Goal: Obtain resource: Download file/media

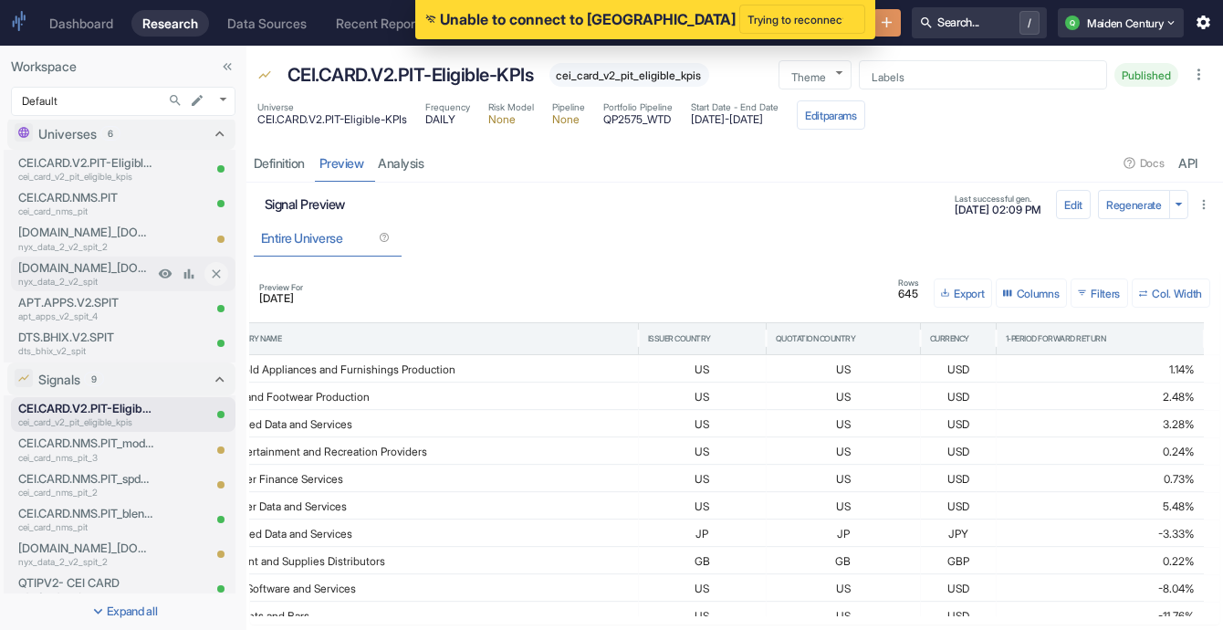
scroll to position [1, 0]
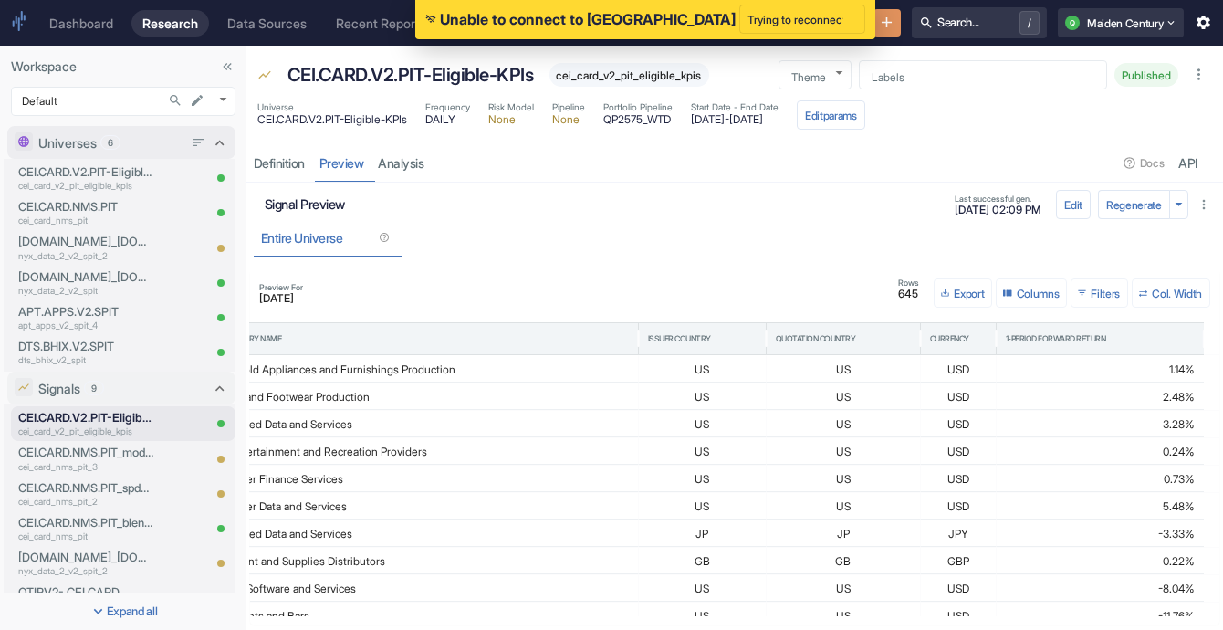
click at [117, 149] on div "6" at bounding box center [110, 142] width 20 height 15
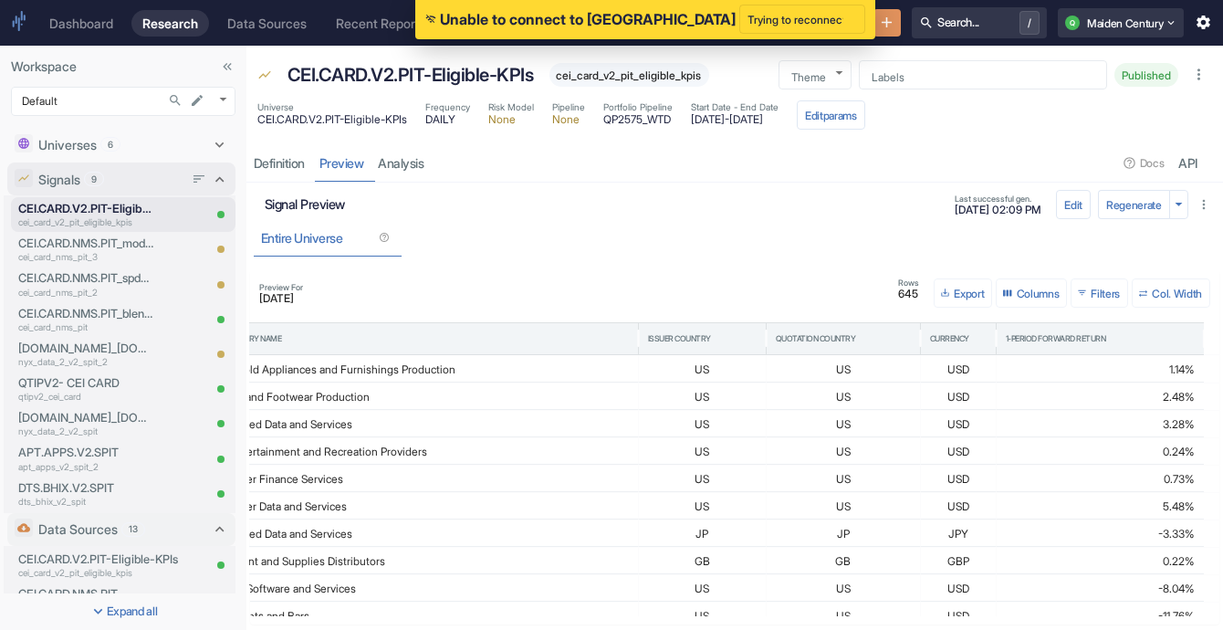
click at [108, 186] on div "Signals 9" at bounding box center [110, 179] width 145 height 19
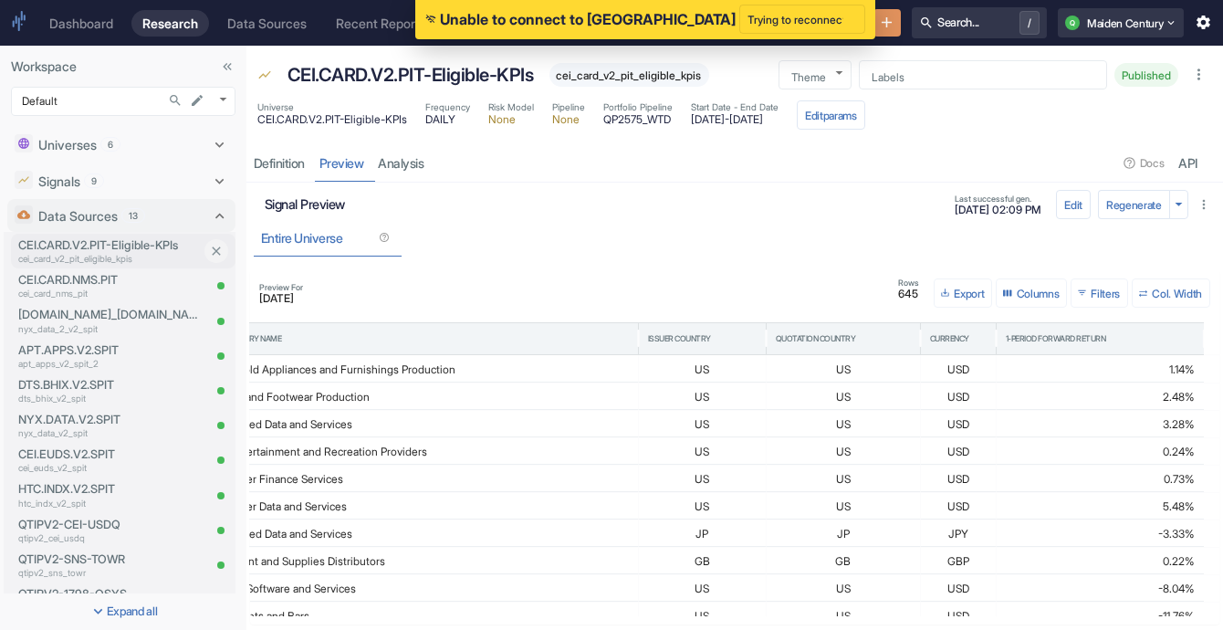
click at [97, 256] on p "cei_card_v2_pit_eligible_kpis" at bounding box center [109, 259] width 182 height 14
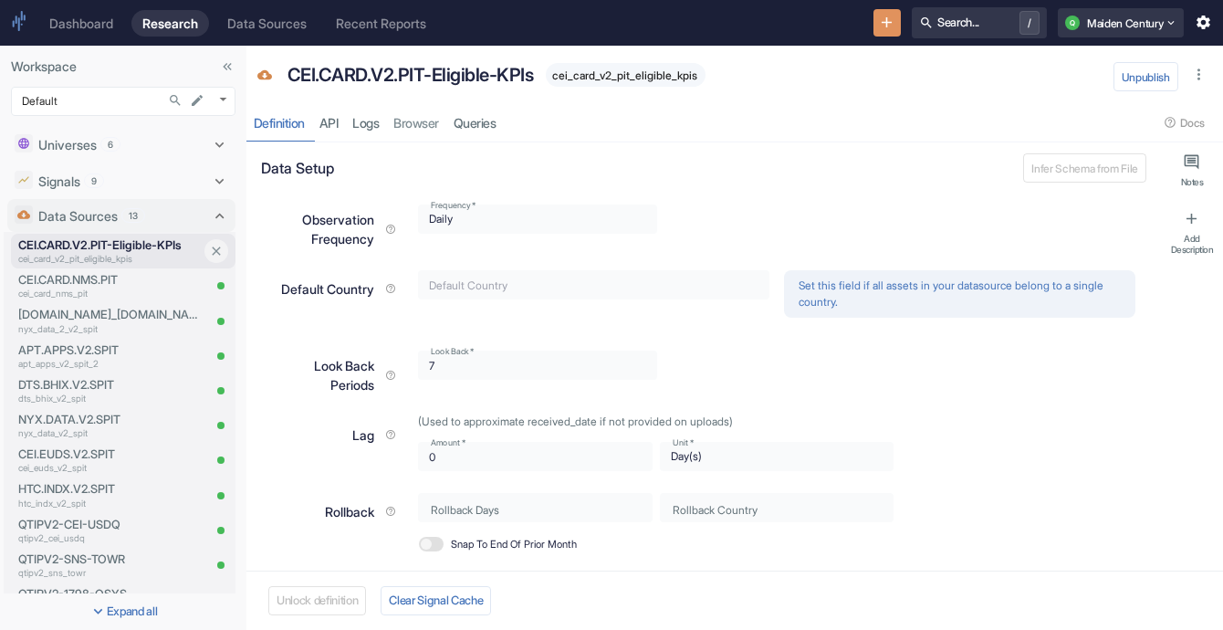
type textarea "x"
click at [476, 129] on link "Queries" at bounding box center [474, 122] width 57 height 37
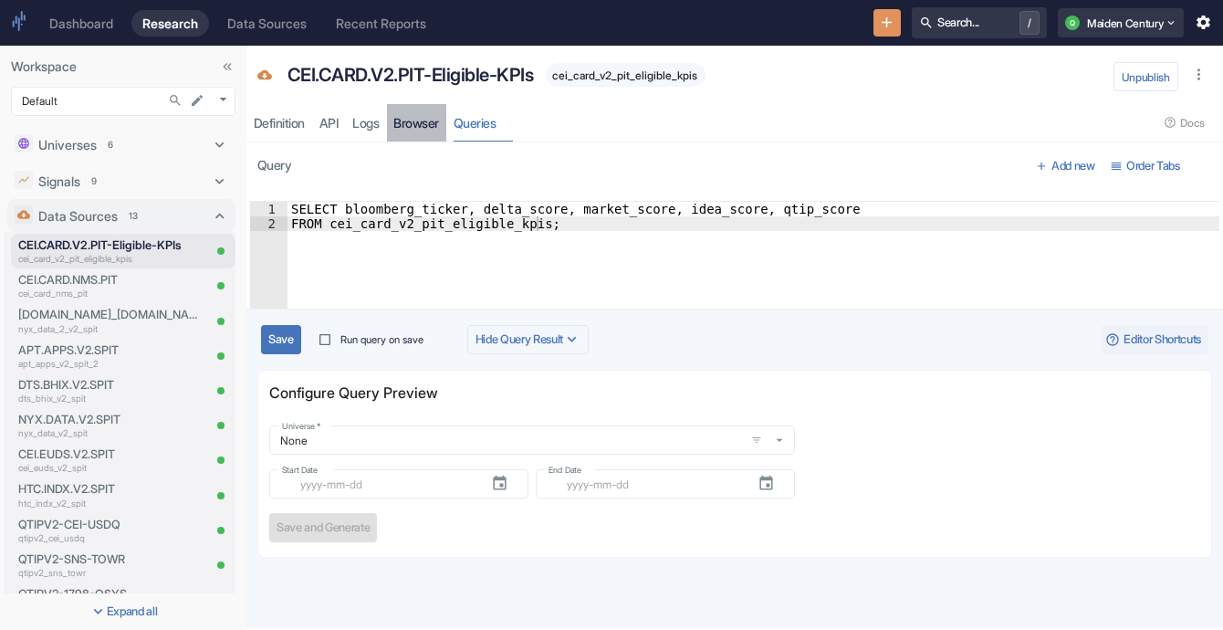
click at [417, 123] on link "Browser" at bounding box center [417, 122] width 60 height 37
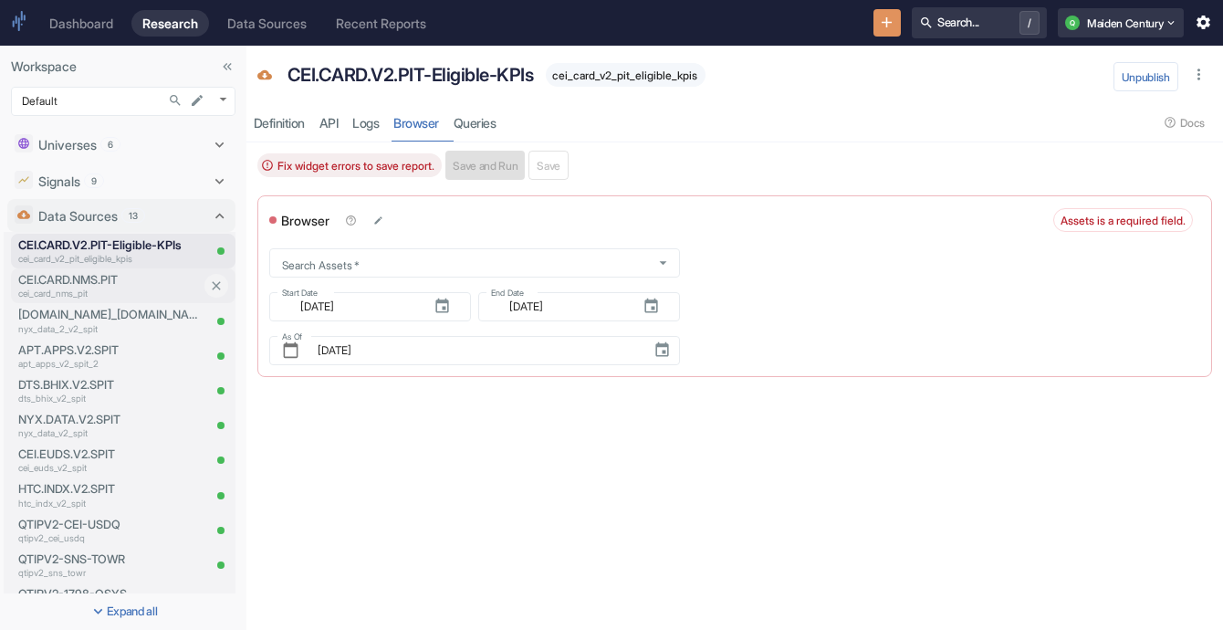
click at [115, 289] on p "cei_card_nms_pit" at bounding box center [109, 293] width 182 height 14
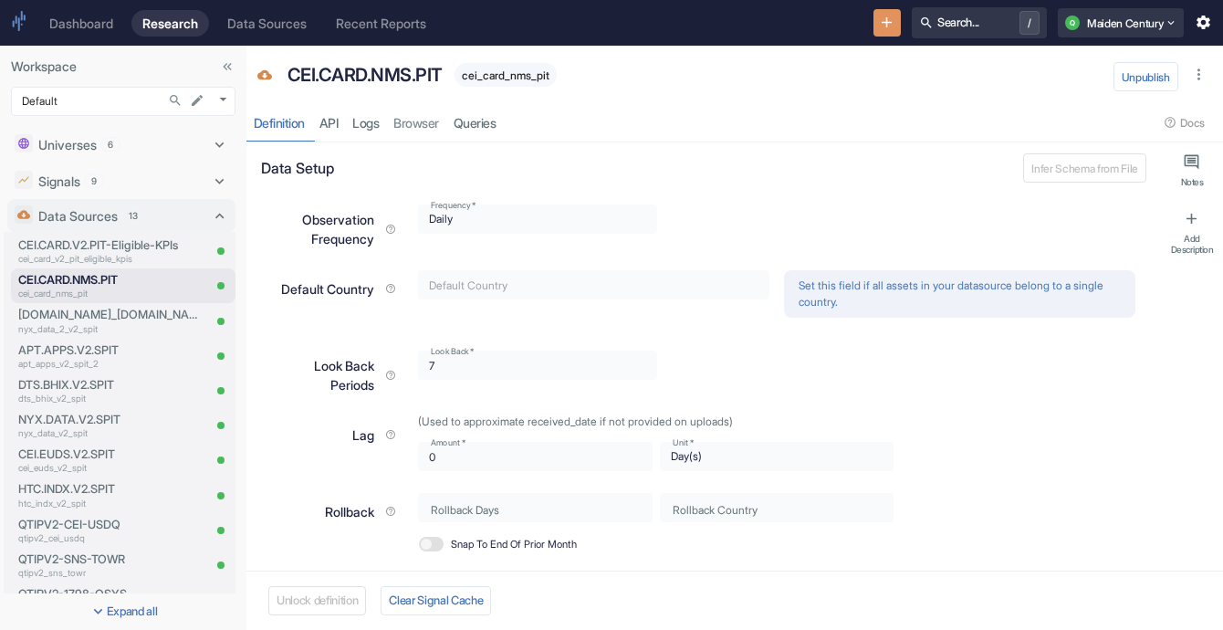
type textarea "x"
click at [417, 116] on link "Browser" at bounding box center [417, 122] width 60 height 37
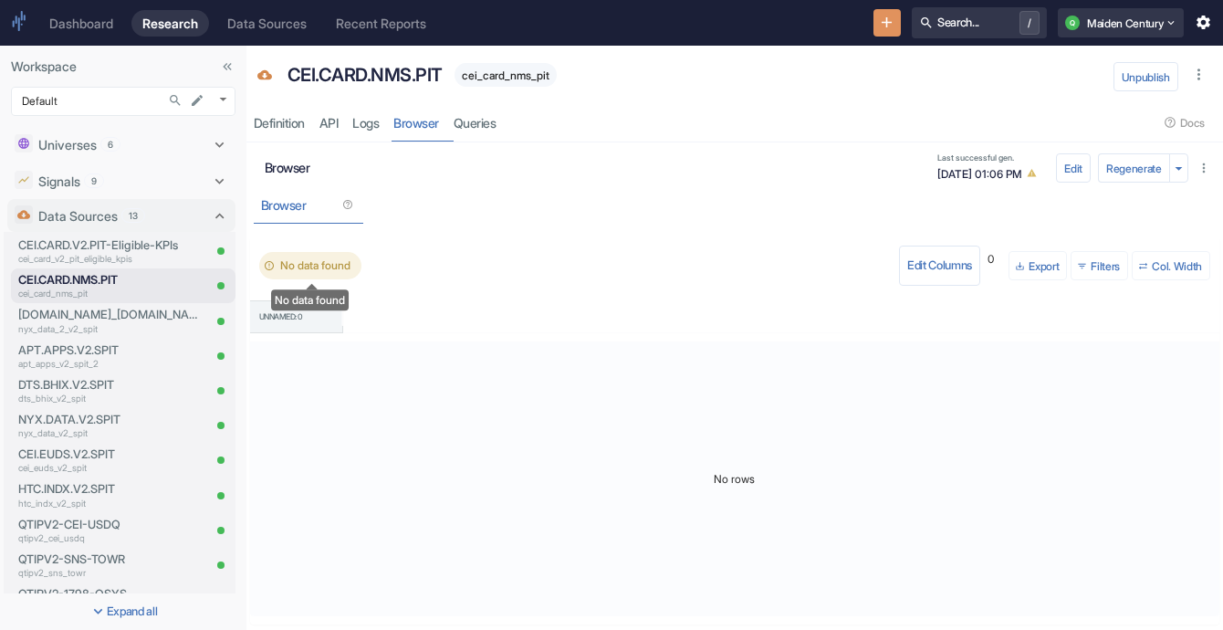
click at [319, 269] on span "No data found" at bounding box center [315, 265] width 92 height 16
click at [912, 272] on button "Edit Columns" at bounding box center [939, 265] width 81 height 40
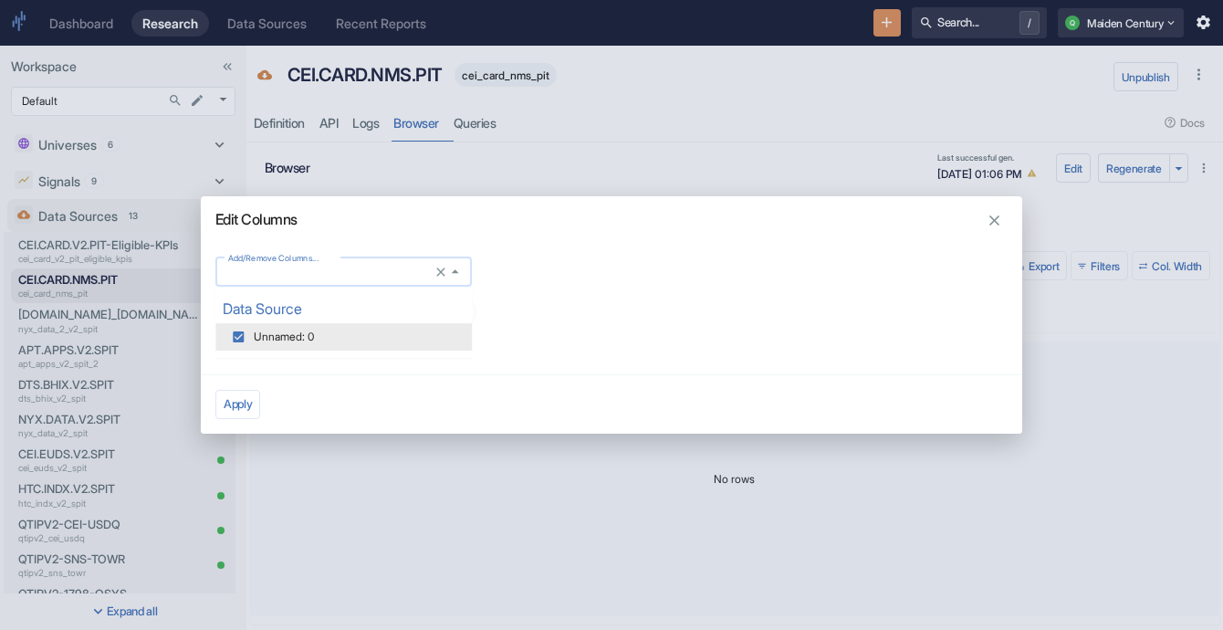
click at [430, 273] on input "Add/Remove Columns..." at bounding box center [326, 272] width 211 height 16
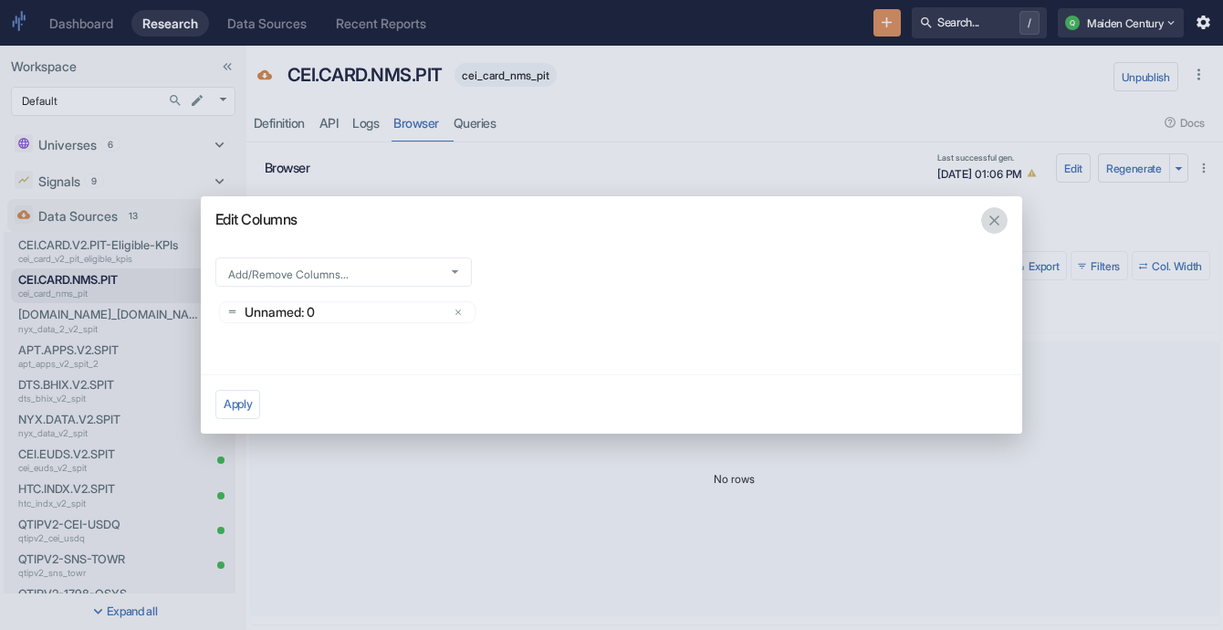
click at [982, 225] on button "button" at bounding box center [994, 220] width 26 height 26
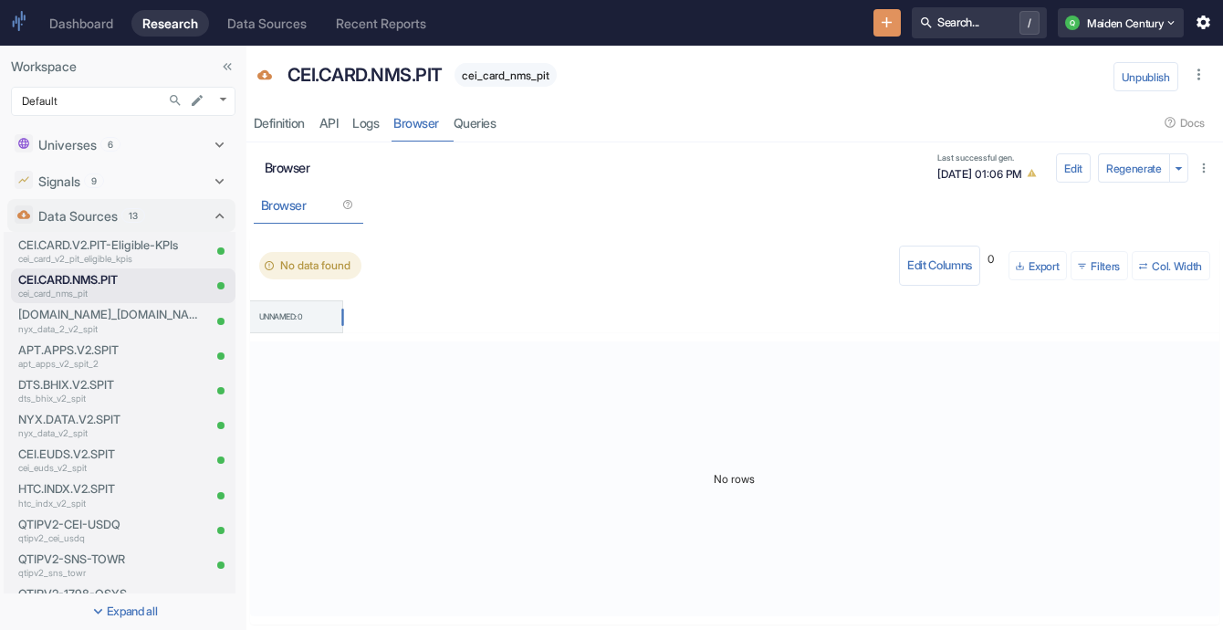
click at [299, 322] on div "Unnamed: 0" at bounding box center [296, 316] width 74 height 31
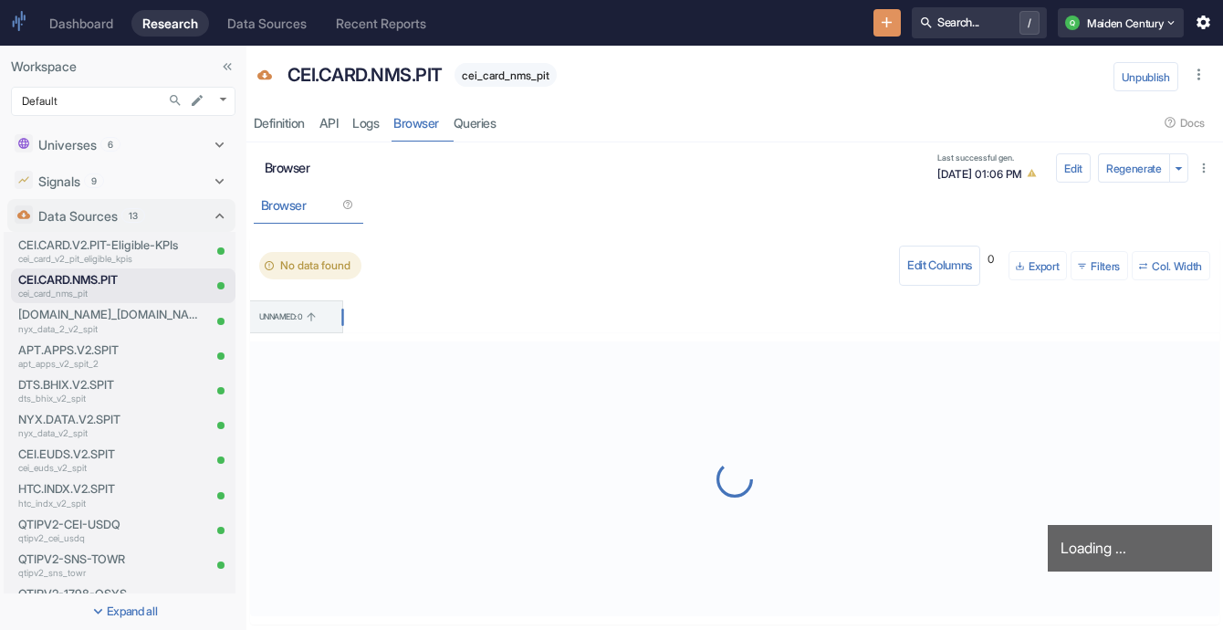
click at [299, 322] on div "Unnamed: 0" at bounding box center [296, 316] width 74 height 31
click at [80, 258] on p "cei_card_v2_pit_eligible_kpis" at bounding box center [109, 259] width 182 height 14
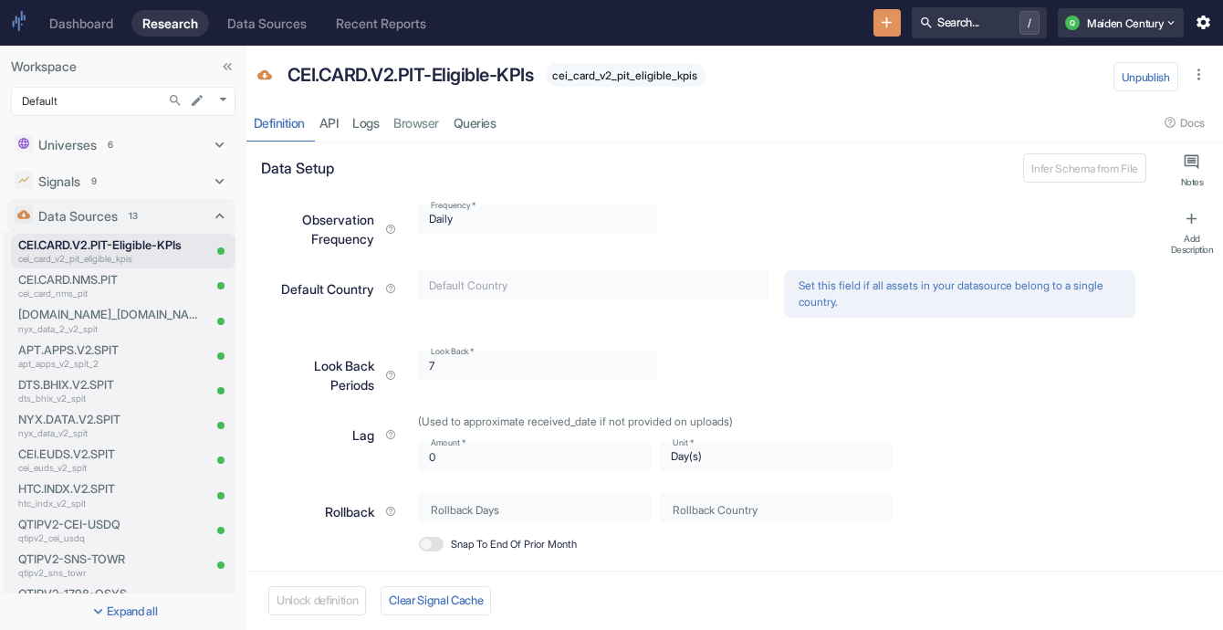
type textarea "x"
click at [435, 126] on link "Browser" at bounding box center [417, 122] width 60 height 37
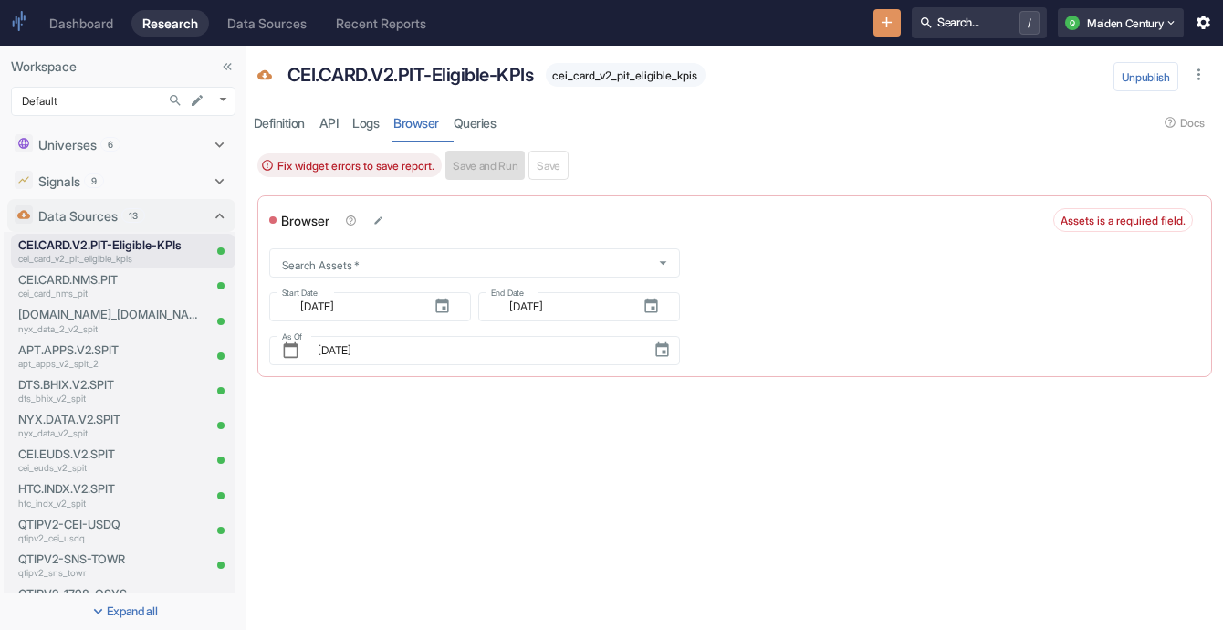
click at [363, 171] on div "Fix widget errors to save report." at bounding box center [349, 165] width 184 height 24
click at [288, 217] on div "Browser" at bounding box center [307, 221] width 53 height 16
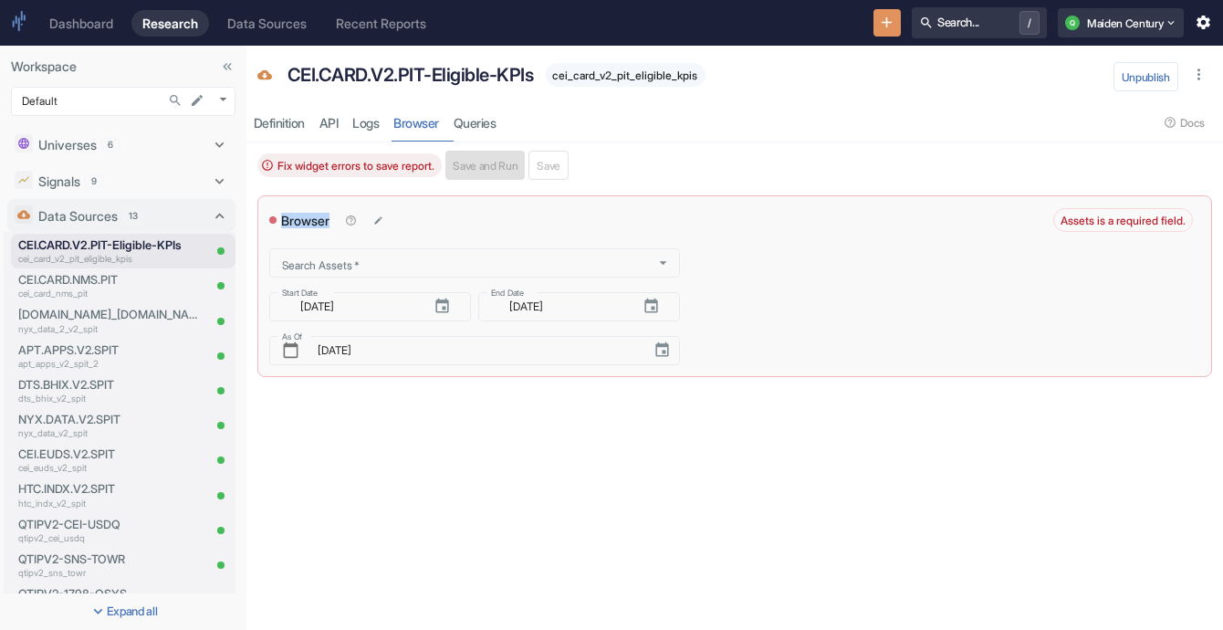
click at [288, 217] on div "Browser" at bounding box center [307, 221] width 53 height 16
click at [1077, 245] on div "Search Assets   * Search Assets   * Start Date ​ [DATE] Start Date End Date ​ […" at bounding box center [679, 299] width 821 height 131
click at [1201, 77] on icon "button" at bounding box center [1198, 74] width 17 height 17
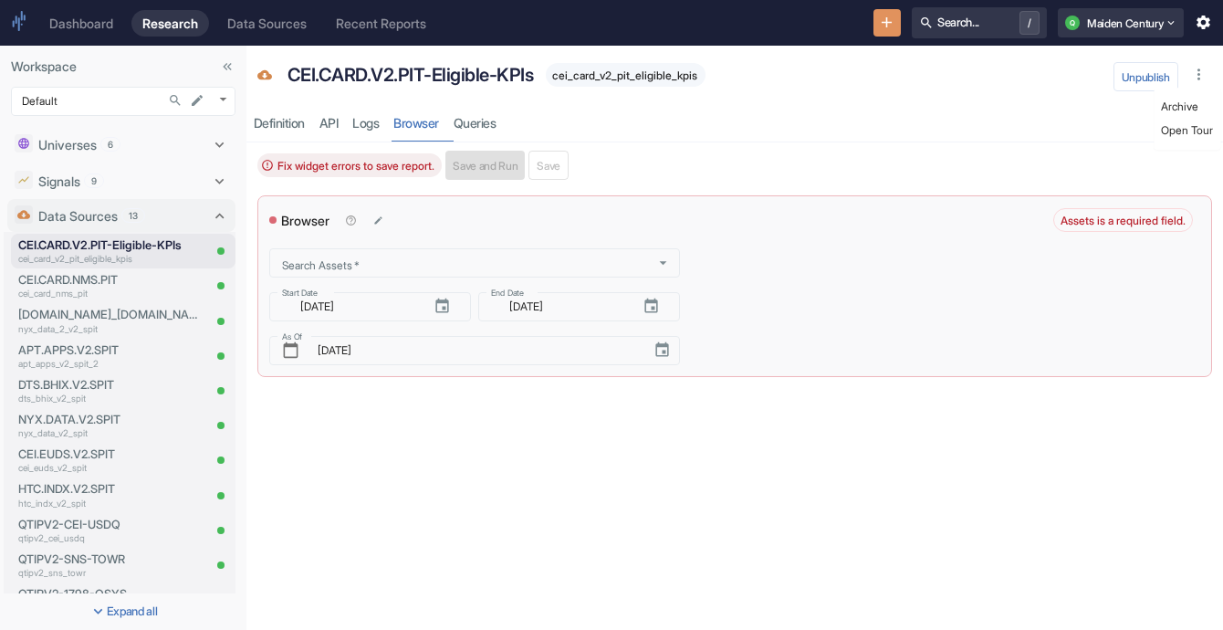
click at [865, 224] on div "Browser" at bounding box center [661, 220] width 784 height 26
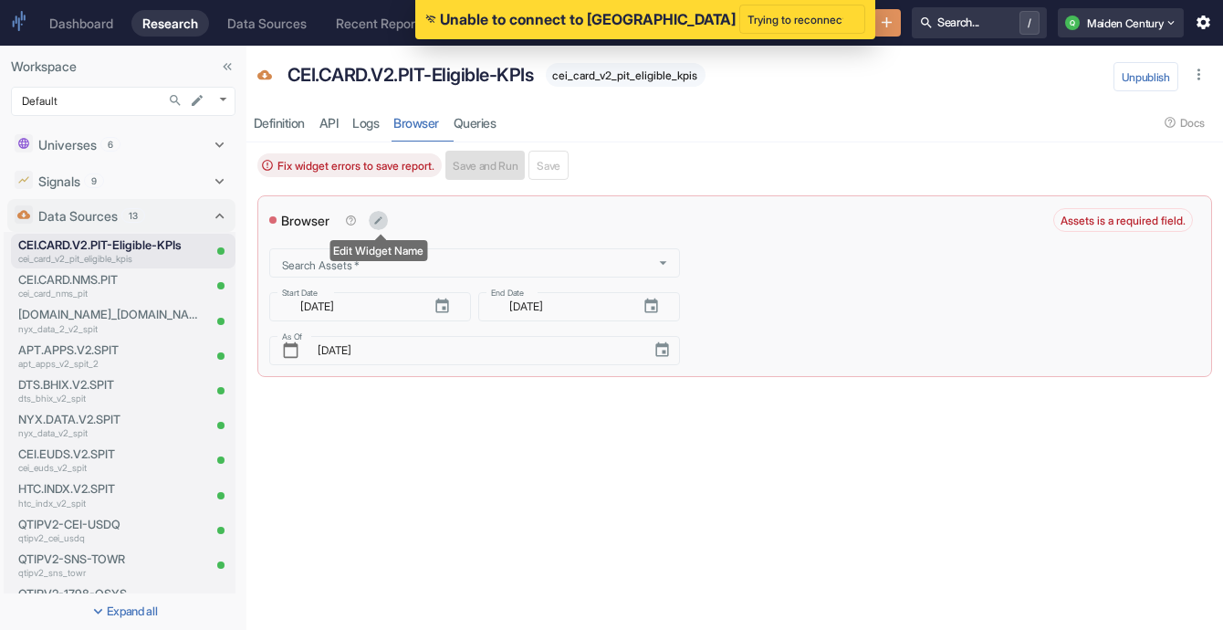
click at [378, 218] on icon "Edit Widget Name" at bounding box center [378, 220] width 10 height 10
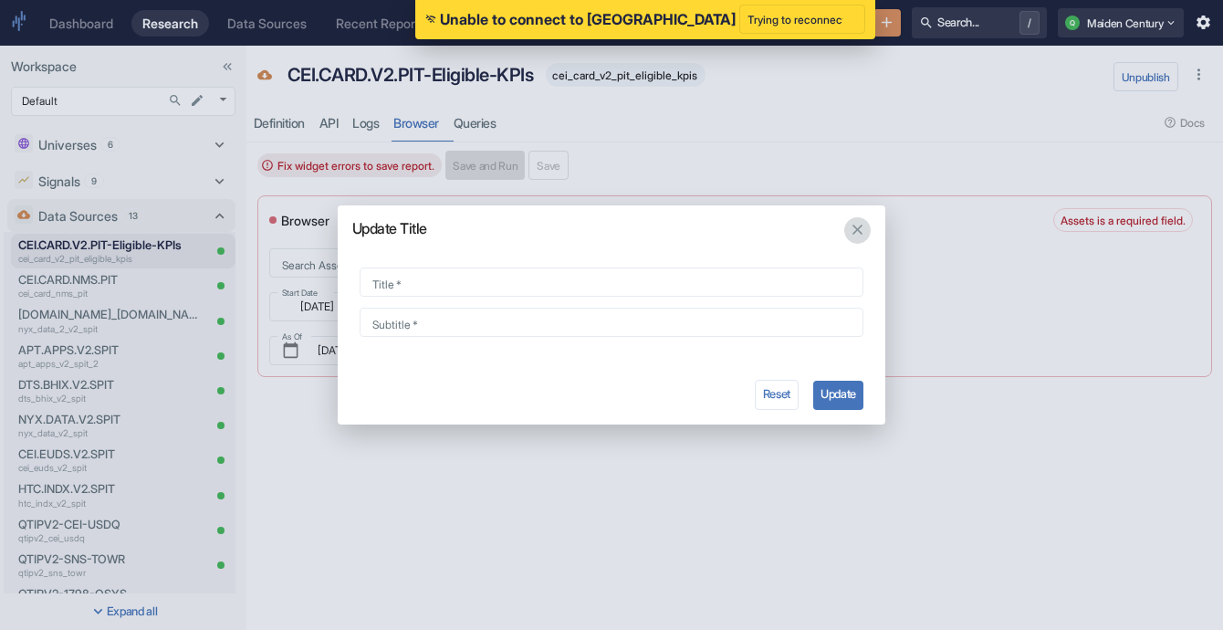
click at [859, 229] on icon "button" at bounding box center [857, 229] width 17 height 17
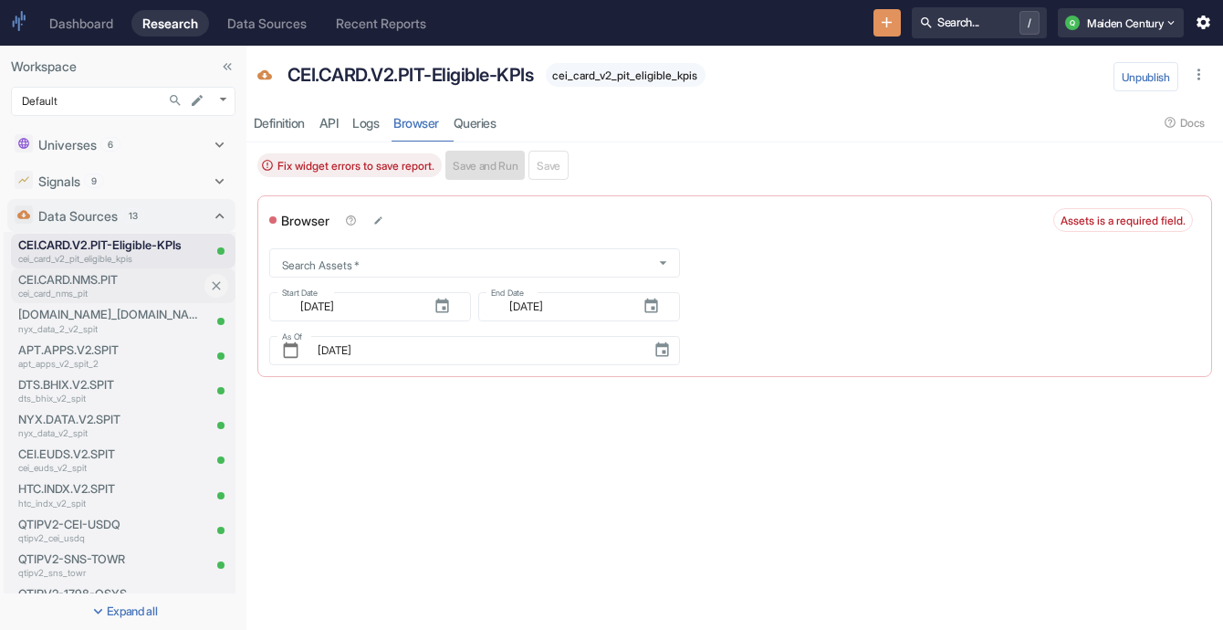
click at [127, 290] on p "cei_card_nms_pit" at bounding box center [109, 293] width 182 height 14
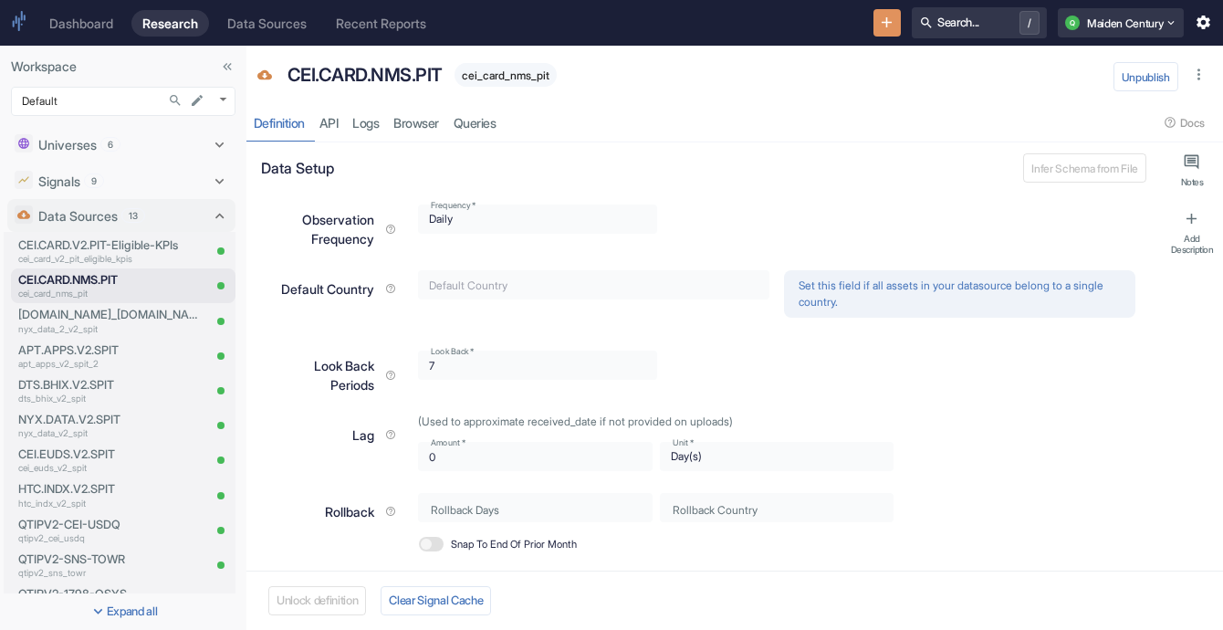
type textarea "x"
click at [495, 126] on link "Queries" at bounding box center [474, 122] width 57 height 37
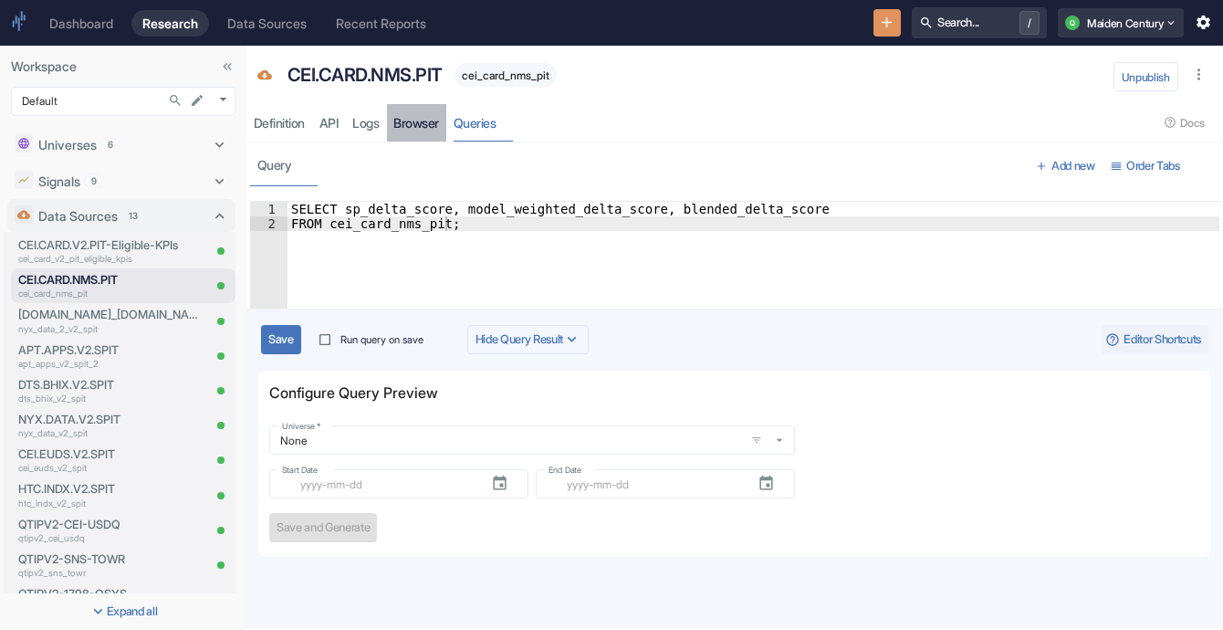
click at [424, 117] on link "Browser" at bounding box center [417, 122] width 60 height 37
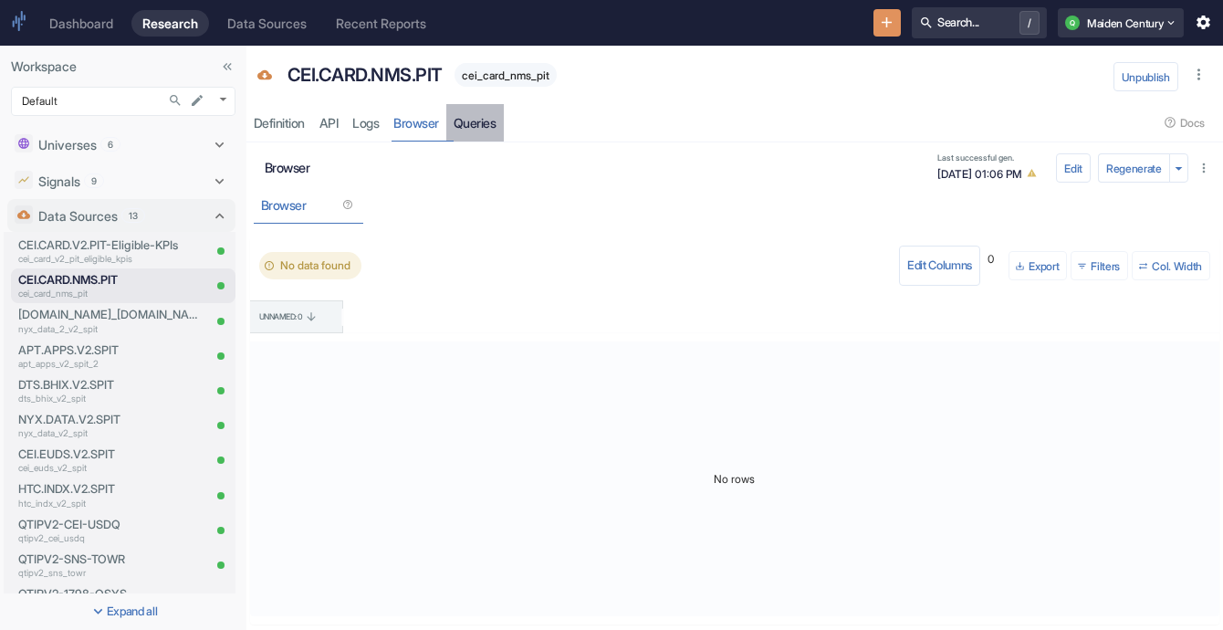
click at [504, 130] on link "Queries" at bounding box center [474, 122] width 57 height 37
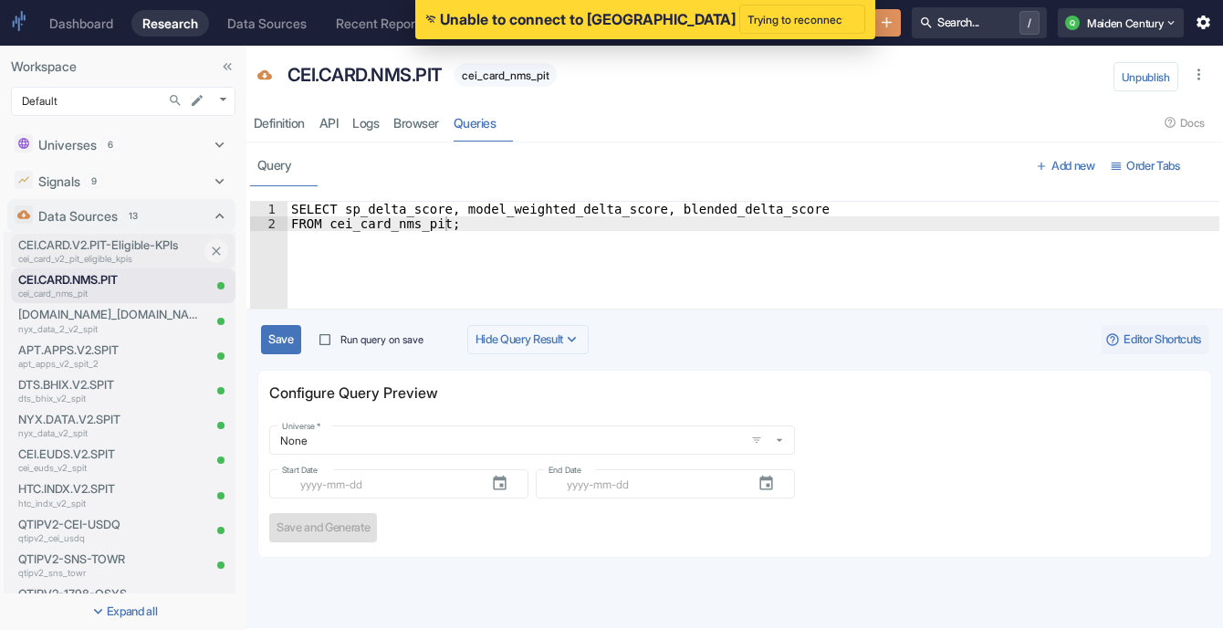
click at [111, 257] on p "cei_card_v2_pit_eligible_kpis" at bounding box center [109, 259] width 182 height 14
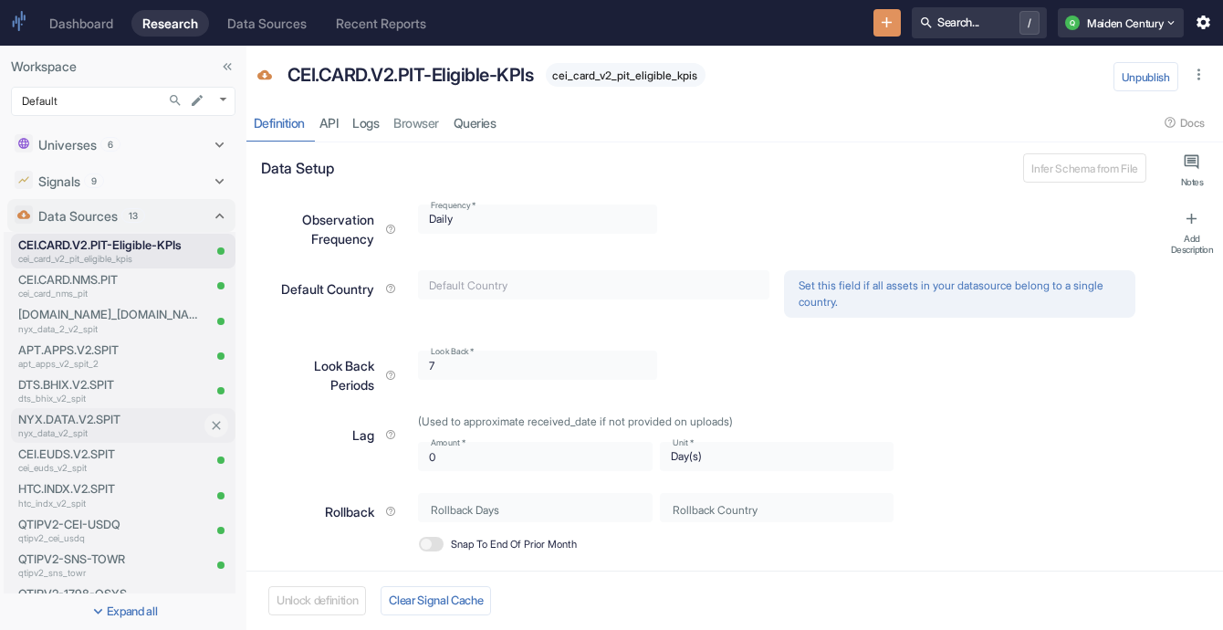
type textarea "x"
click at [432, 107] on link "Browser" at bounding box center [417, 122] width 60 height 37
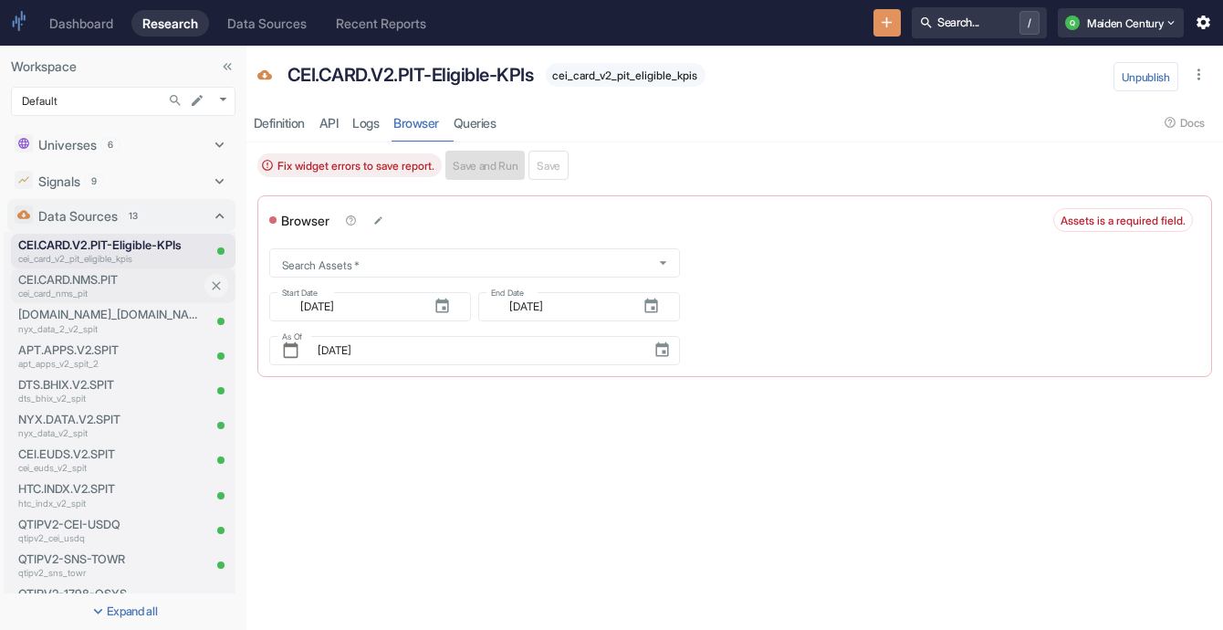
click at [124, 292] on p "cei_card_nms_pit" at bounding box center [109, 293] width 182 height 14
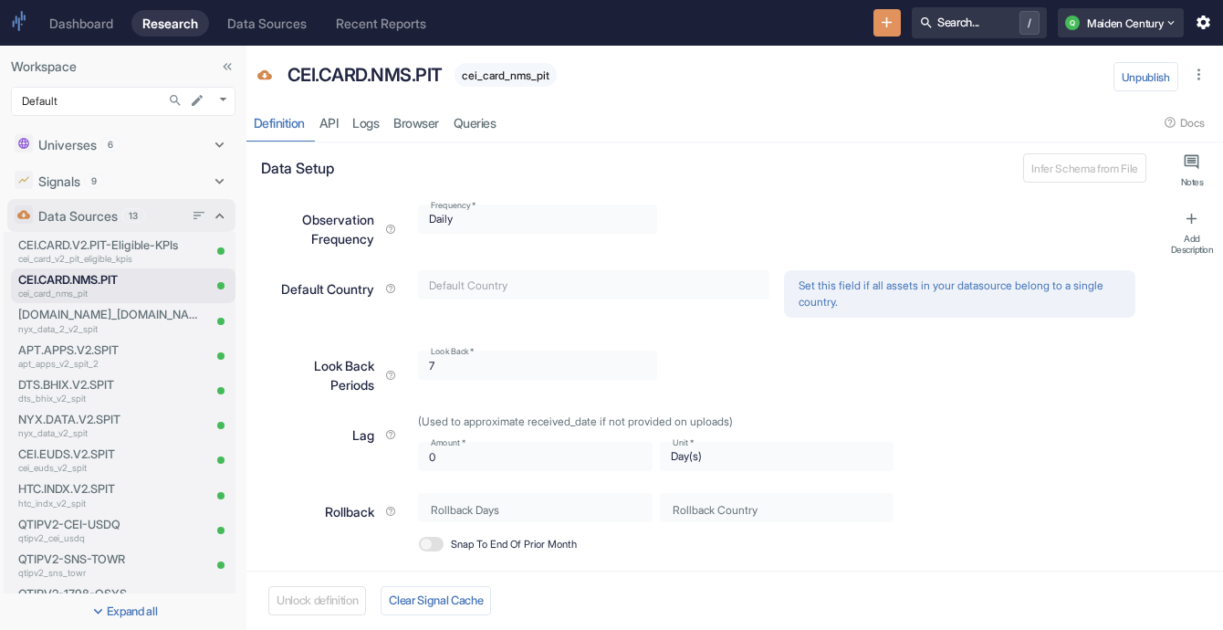
click at [135, 211] on span "13" at bounding box center [133, 216] width 22 height 14
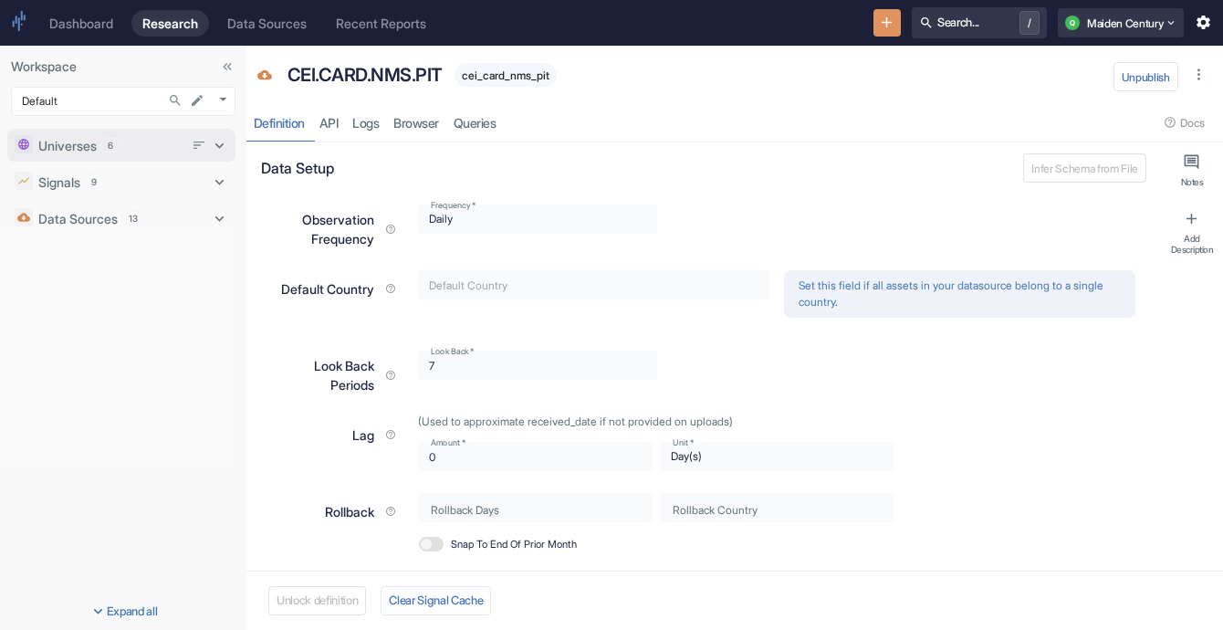
click at [143, 160] on div "Universes 6" at bounding box center [121, 145] width 228 height 33
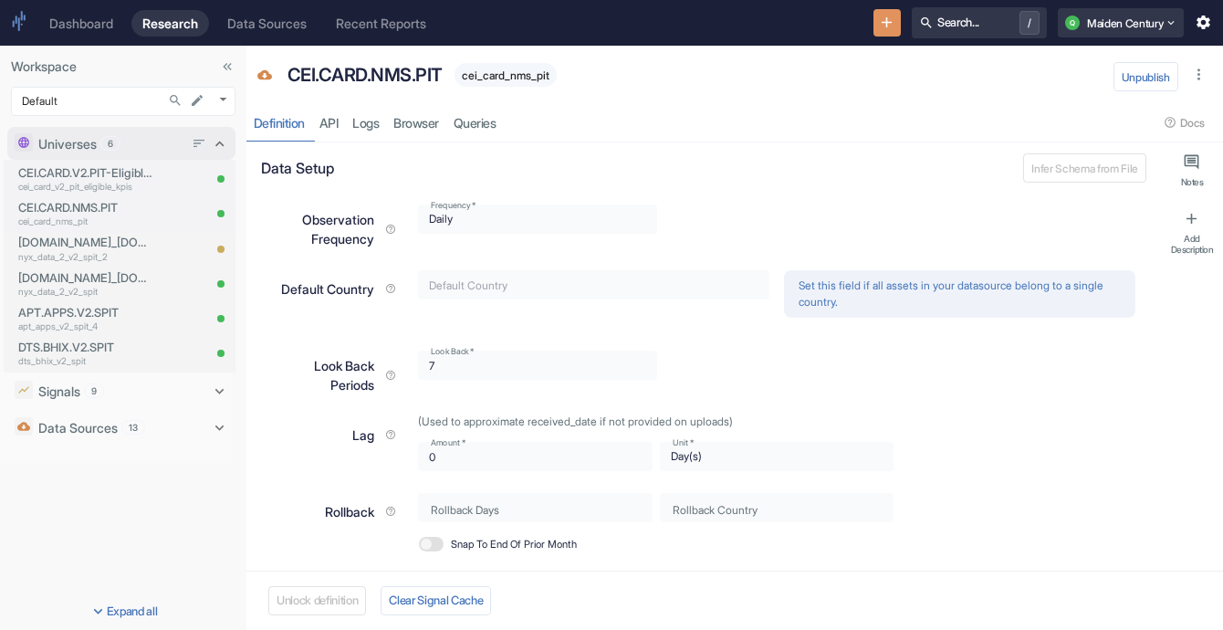
click at [143, 160] on div "CEI.CARD.V2.PIT-Eligible-KPIs cei_card_v2_pit_eligible_kpis CEI.CARD.NMS.PIT ce…" at bounding box center [120, 266] width 232 height 213
click at [153, 150] on div "Universes 6" at bounding box center [110, 143] width 145 height 19
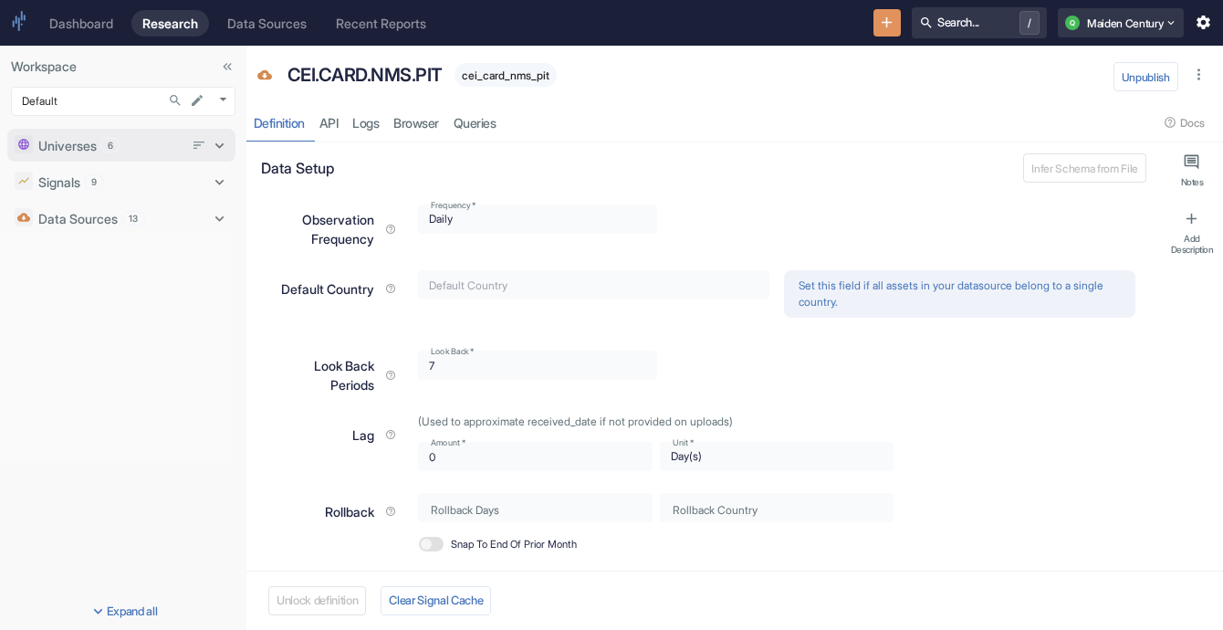
click at [133, 141] on div "Universes 6" at bounding box center [110, 145] width 145 height 19
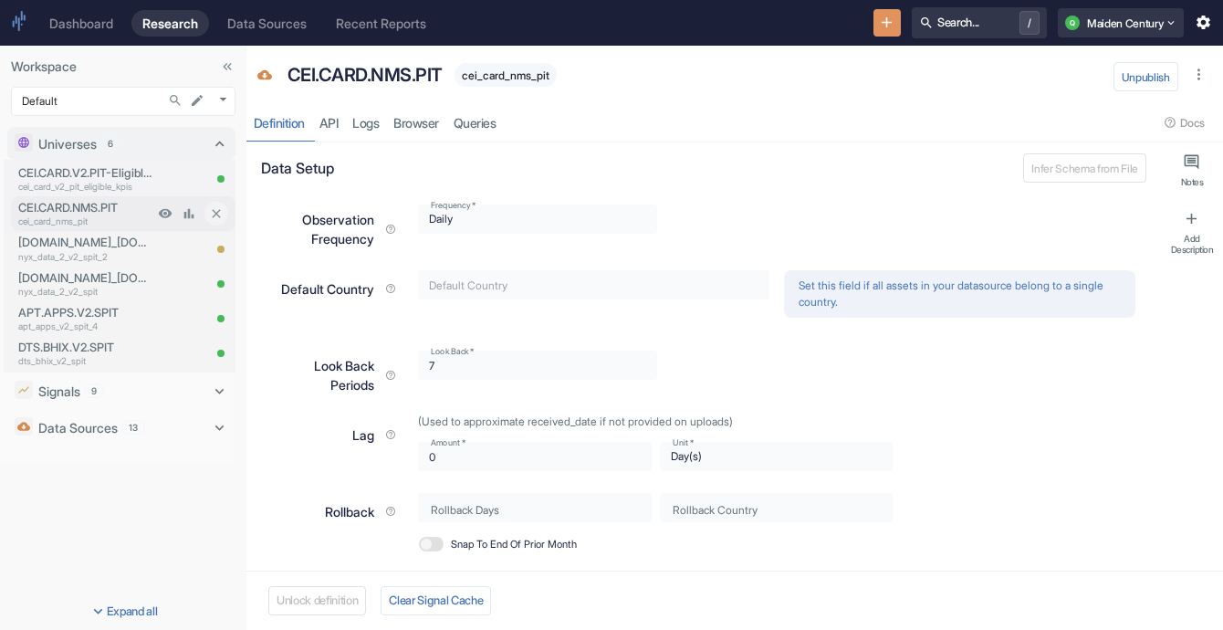
type textarea "x"
click at [90, 217] on p "cei_card_nms_pit" at bounding box center [85, 221] width 135 height 14
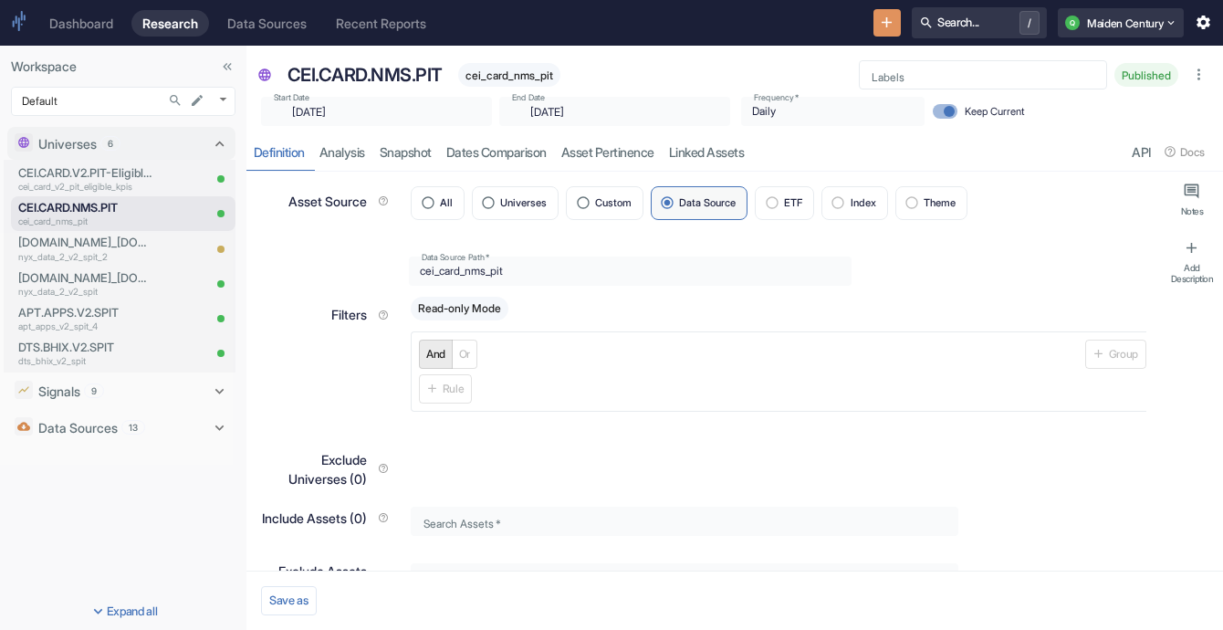
type textarea "x"
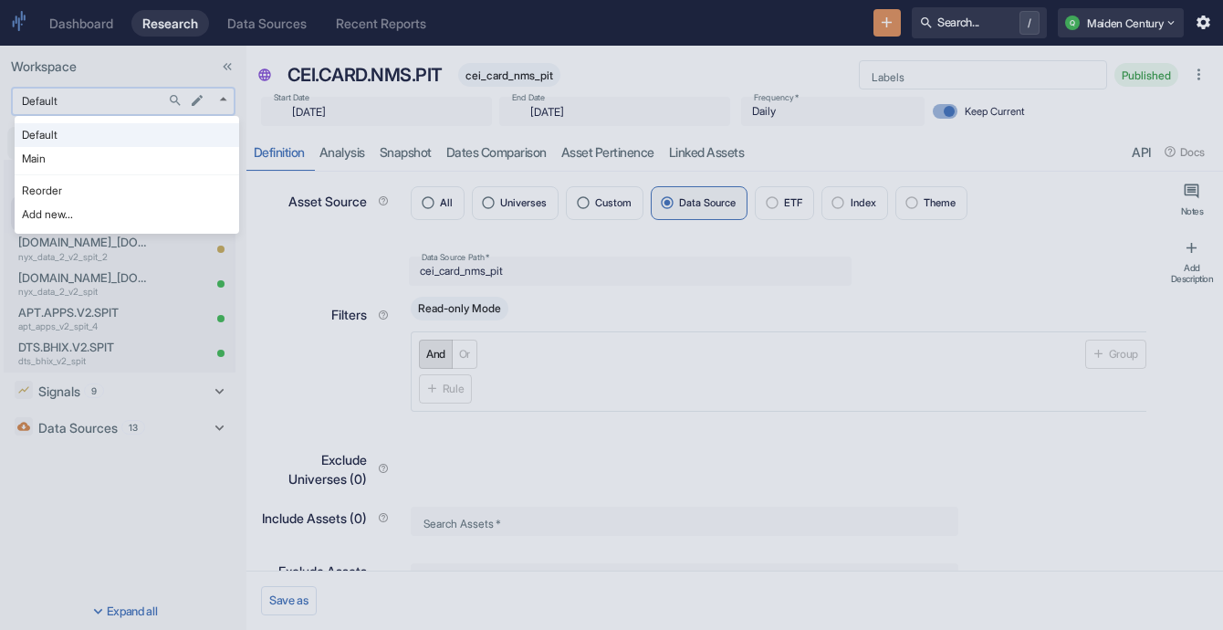
click at [147, 105] on body "Dashboard Research Data Sources Recent Reports Search... / Q Maiden Century Wor…" at bounding box center [611, 315] width 1223 height 630
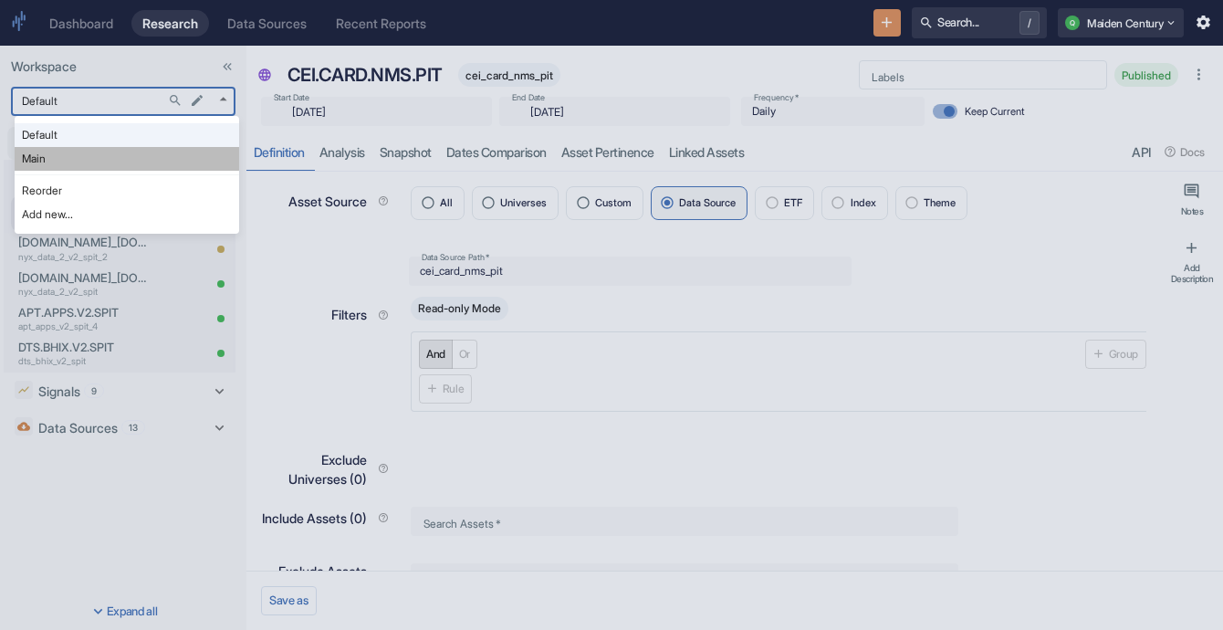
click at [108, 159] on li "Main" at bounding box center [127, 159] width 224 height 24
type input "1008"
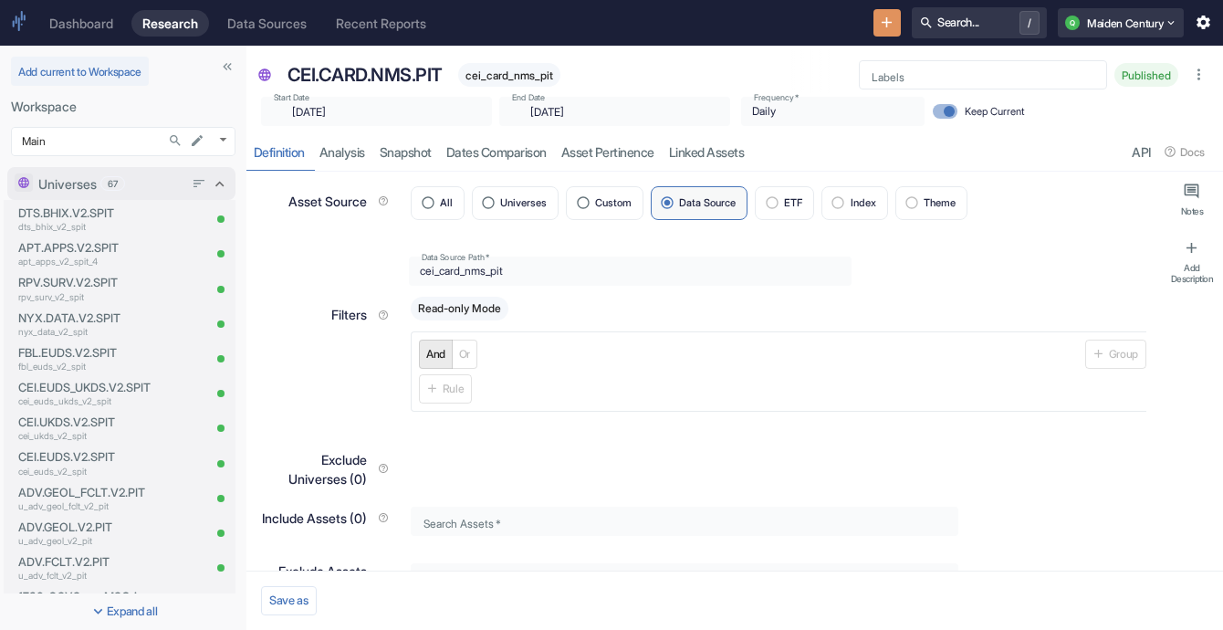
click at [96, 174] on p "Universes" at bounding box center [67, 183] width 58 height 19
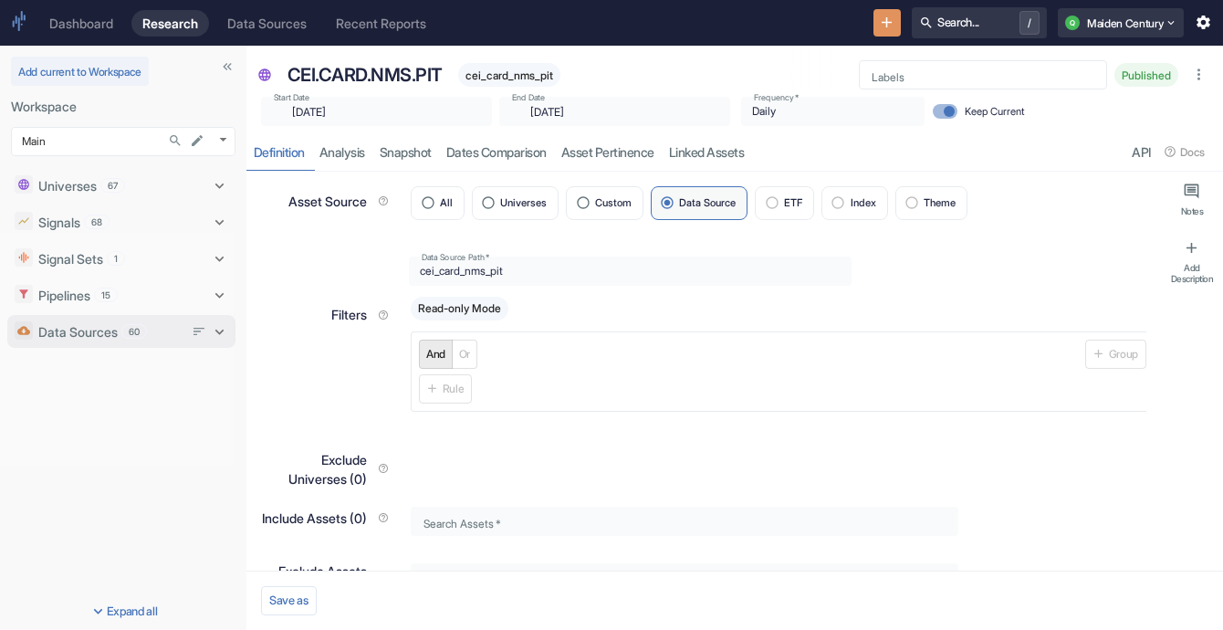
click at [90, 328] on p "Data Sources" at bounding box center [77, 331] width 79 height 19
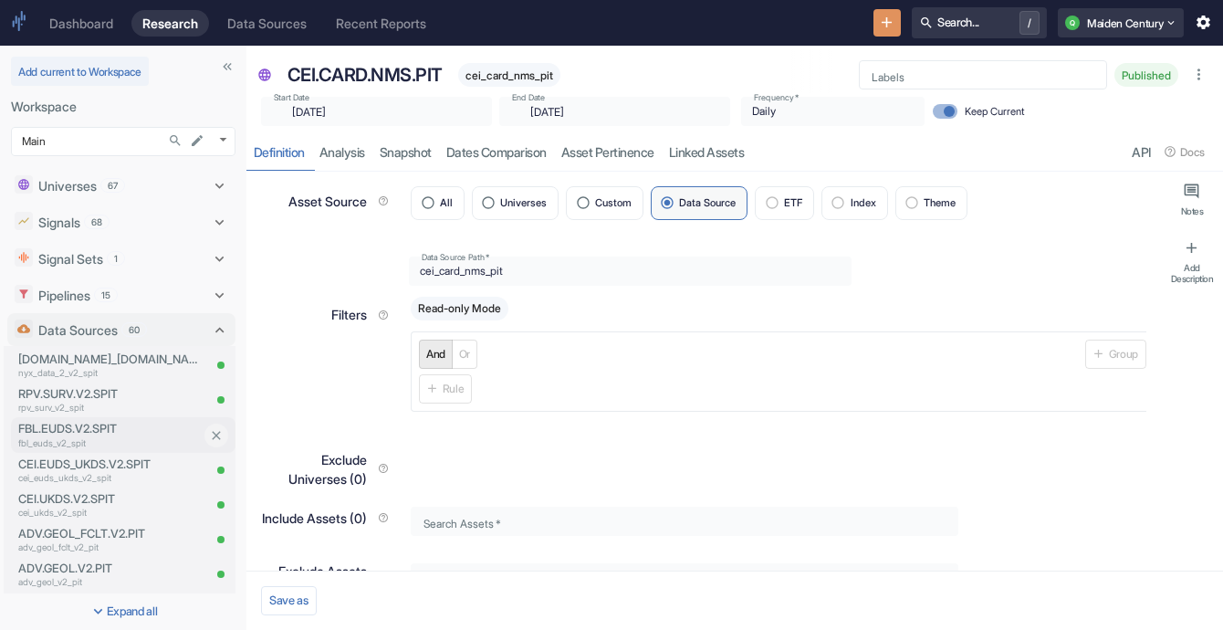
type textarea "x"
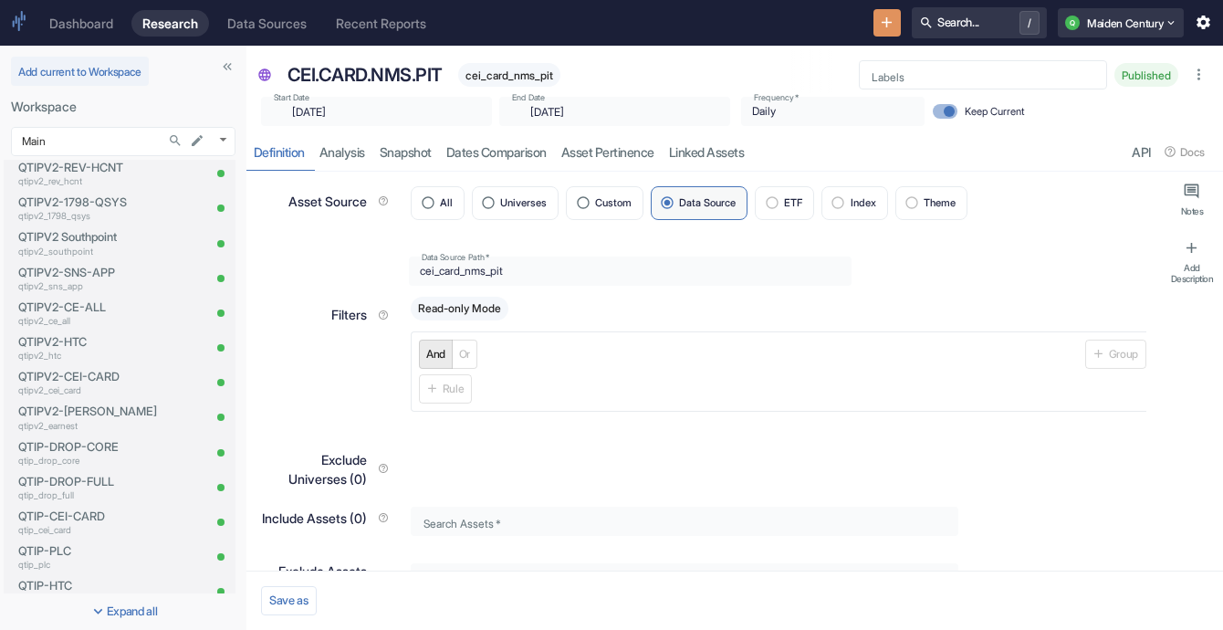
scroll to position [1548, 0]
click at [91, 329] on p "qtipv2_cei_card" at bounding box center [109, 323] width 182 height 14
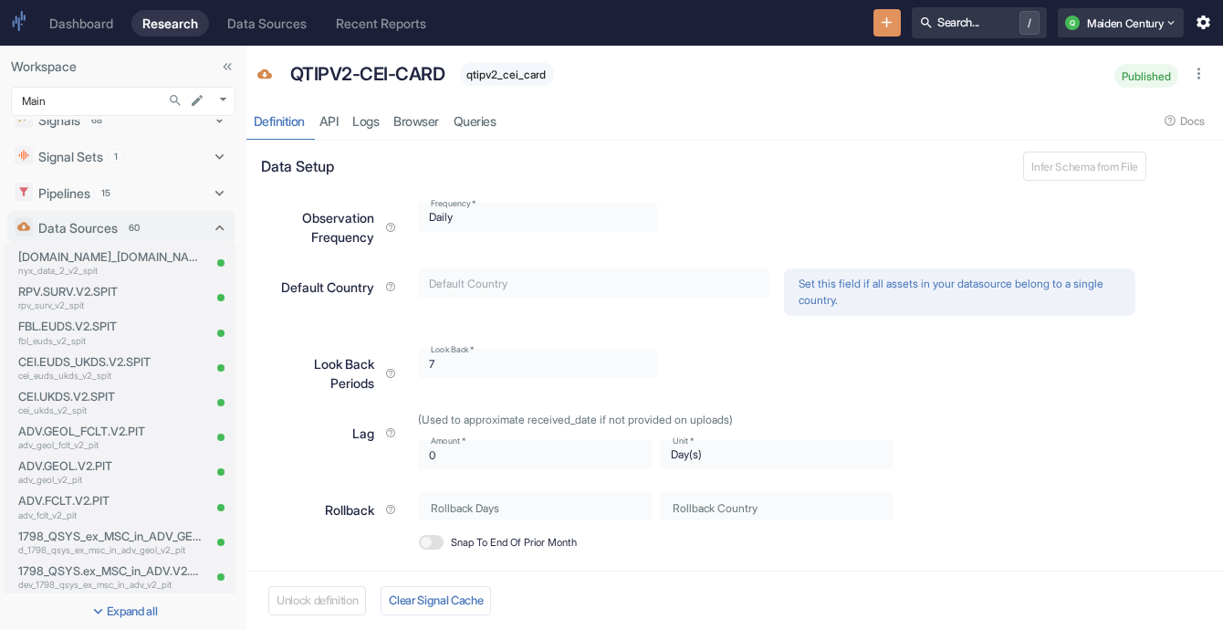
scroll to position [62, 0]
click at [420, 120] on link "Browser" at bounding box center [417, 120] width 60 height 37
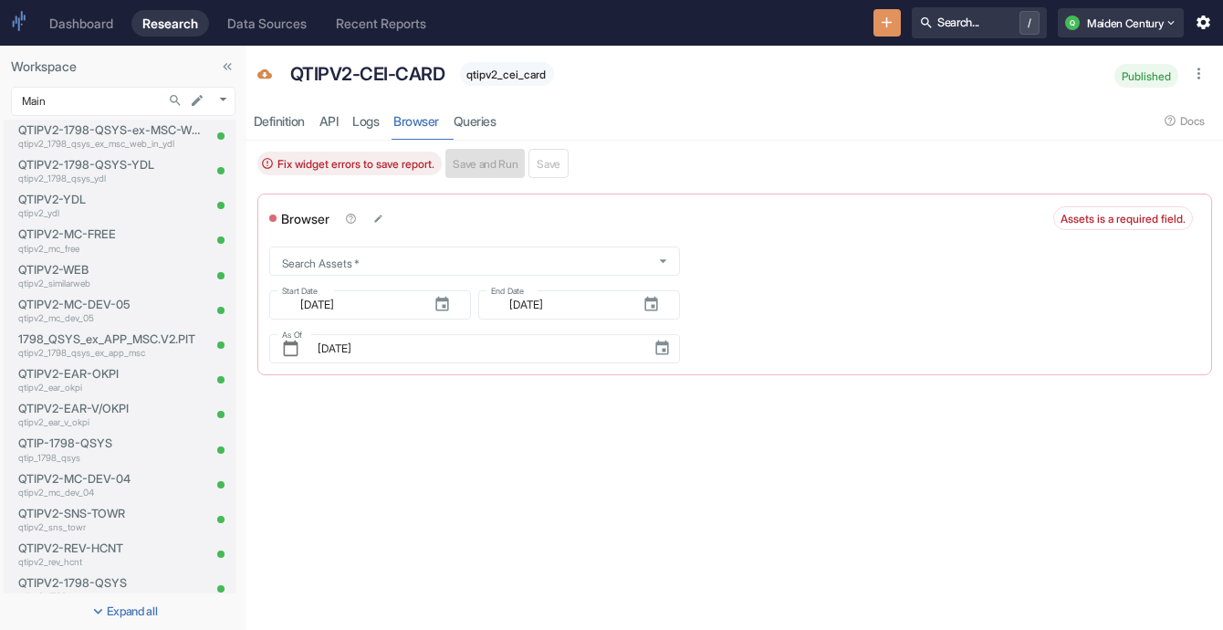
scroll to position [1050, 0]
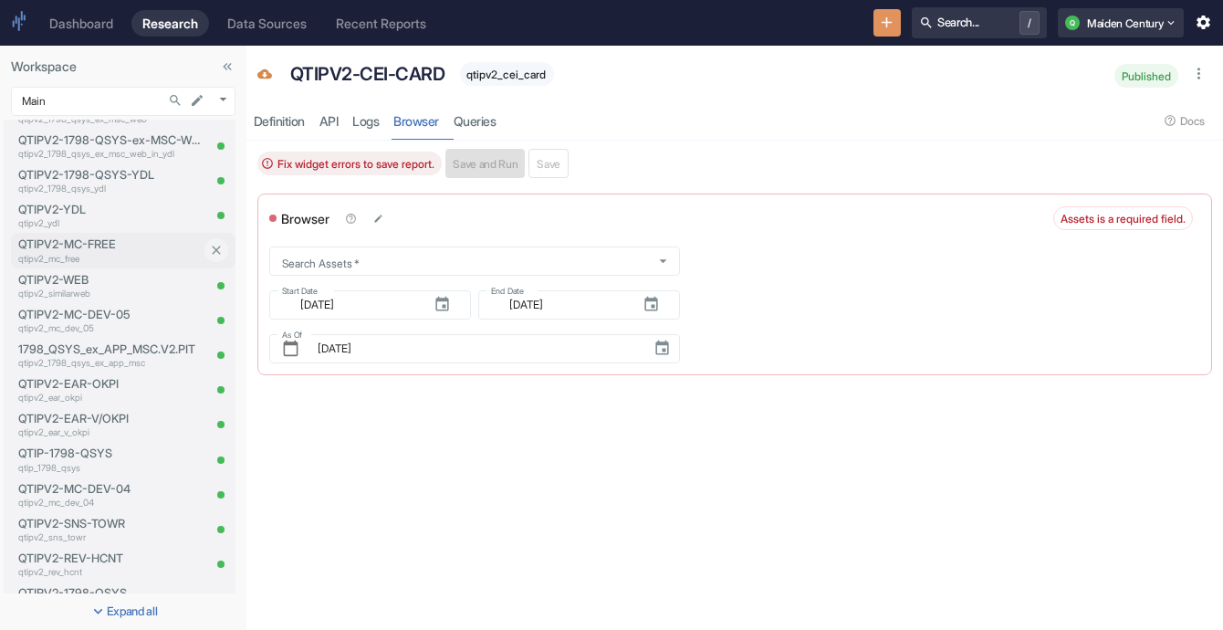
click at [60, 250] on p "QTIPV2-MC-FREE" at bounding box center [109, 243] width 182 height 17
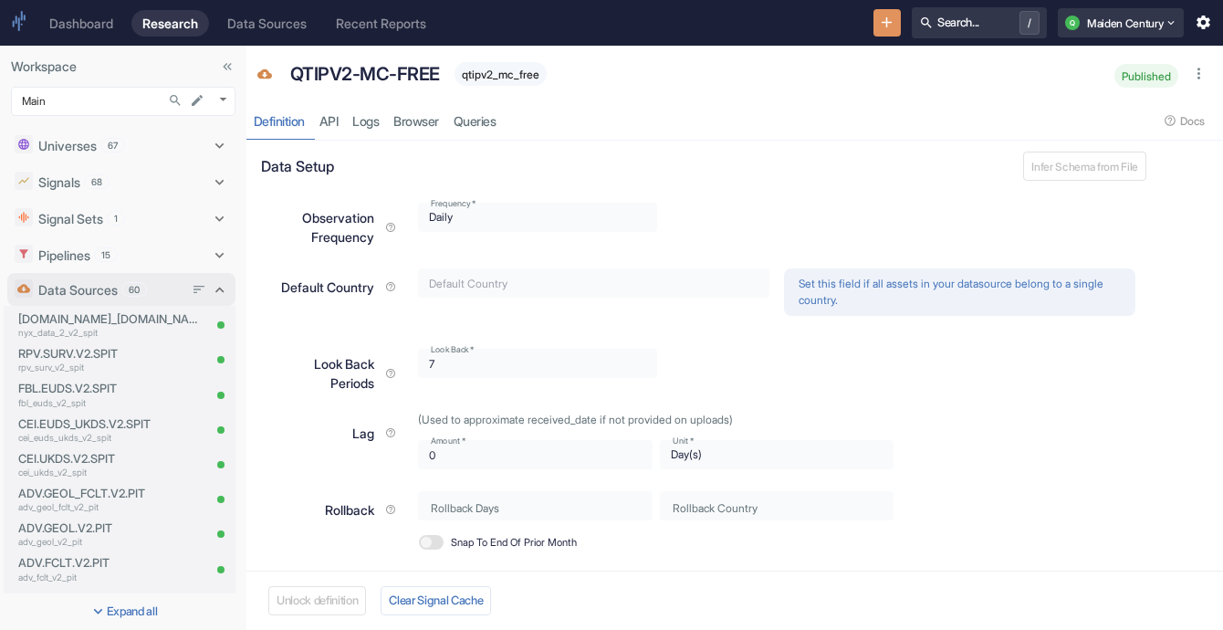
click at [118, 285] on p "Data Sources" at bounding box center [77, 289] width 79 height 19
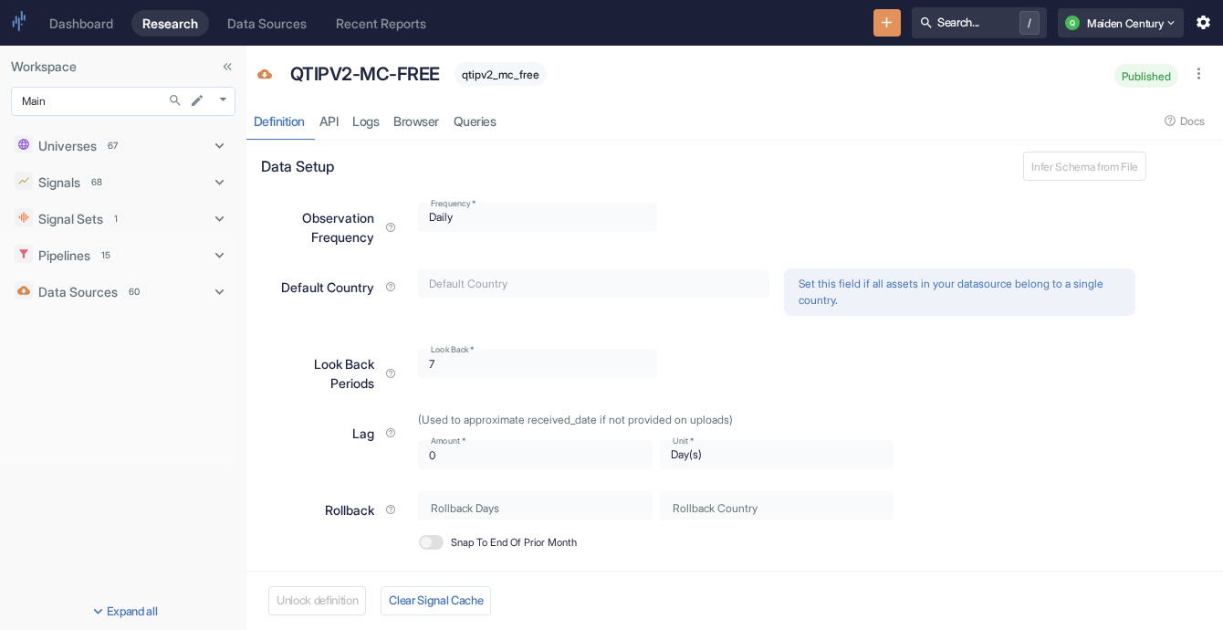
click at [159, 109] on body "Dashboard Research Data Sources Recent Reports Search... / Q Maiden Century Wor…" at bounding box center [611, 315] width 1223 height 630
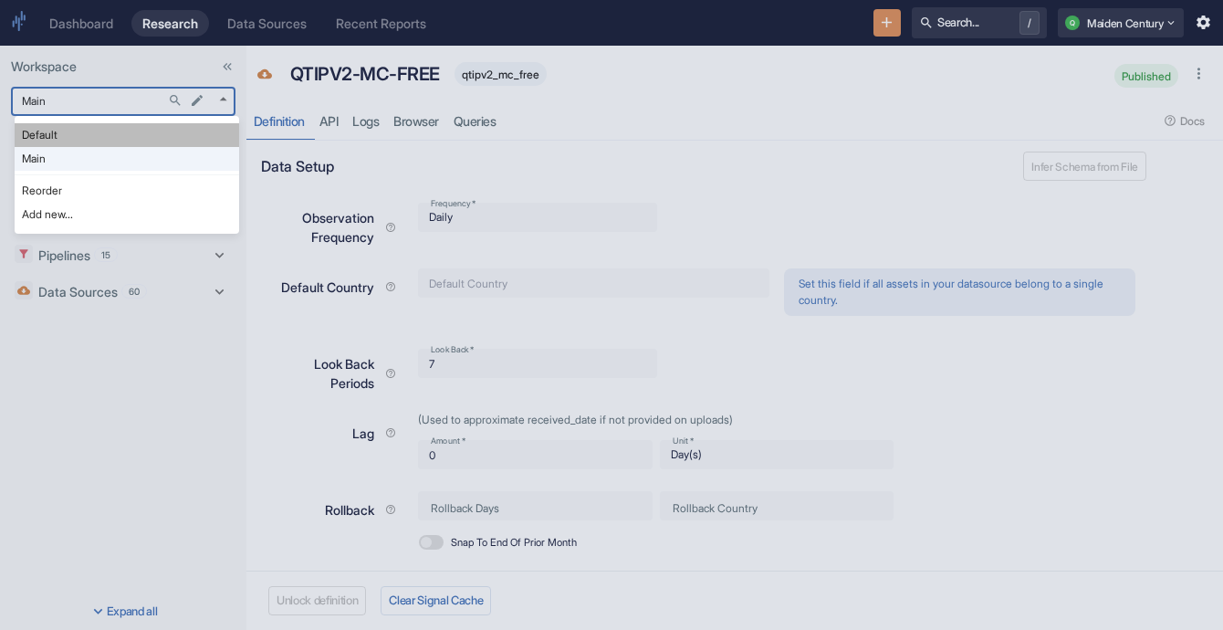
click at [151, 135] on li "Default" at bounding box center [127, 135] width 224 height 24
type input "983"
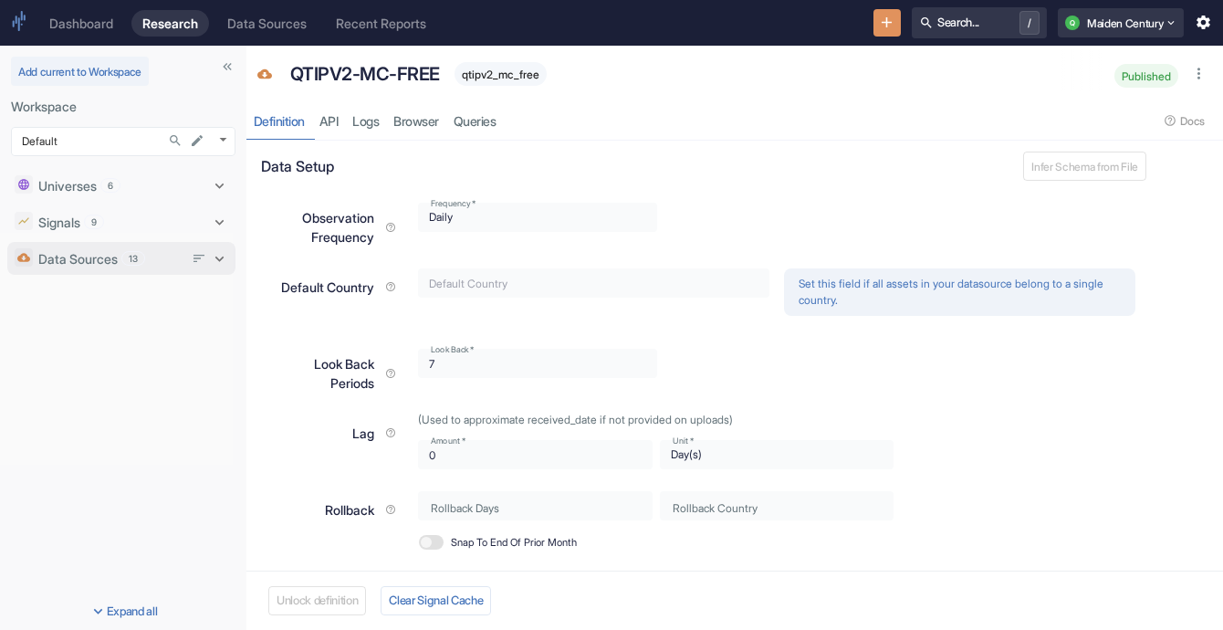
click at [143, 252] on span "13" at bounding box center [133, 259] width 22 height 14
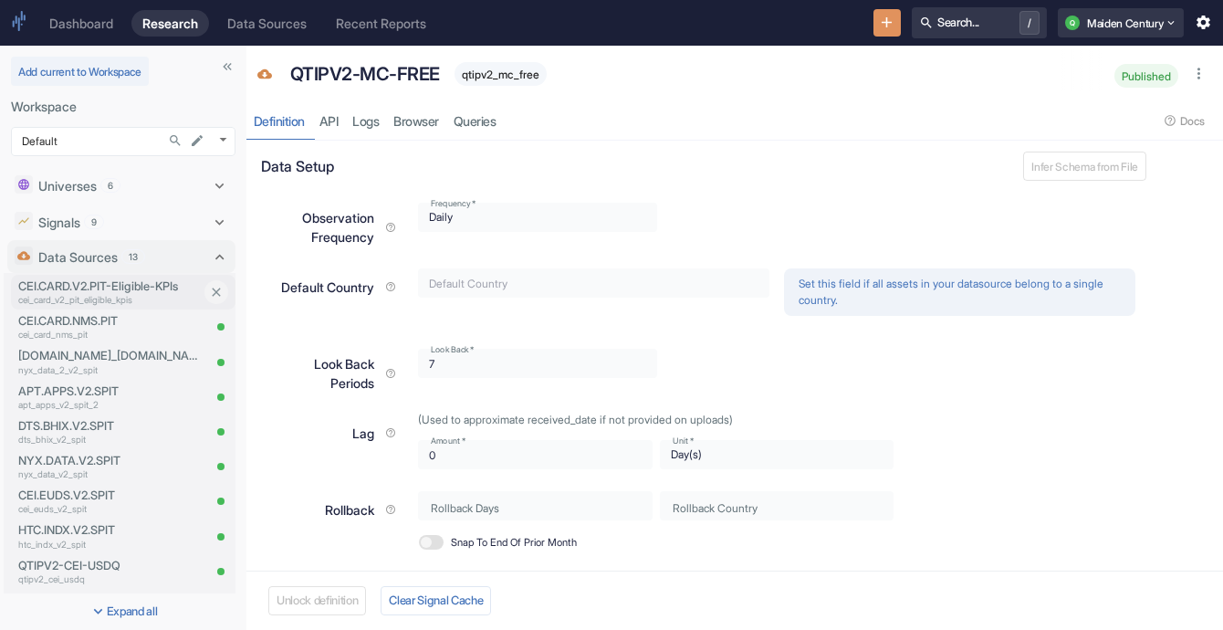
click at [137, 300] on p "cei_card_v2_pit_eligible_kpis" at bounding box center [109, 300] width 182 height 14
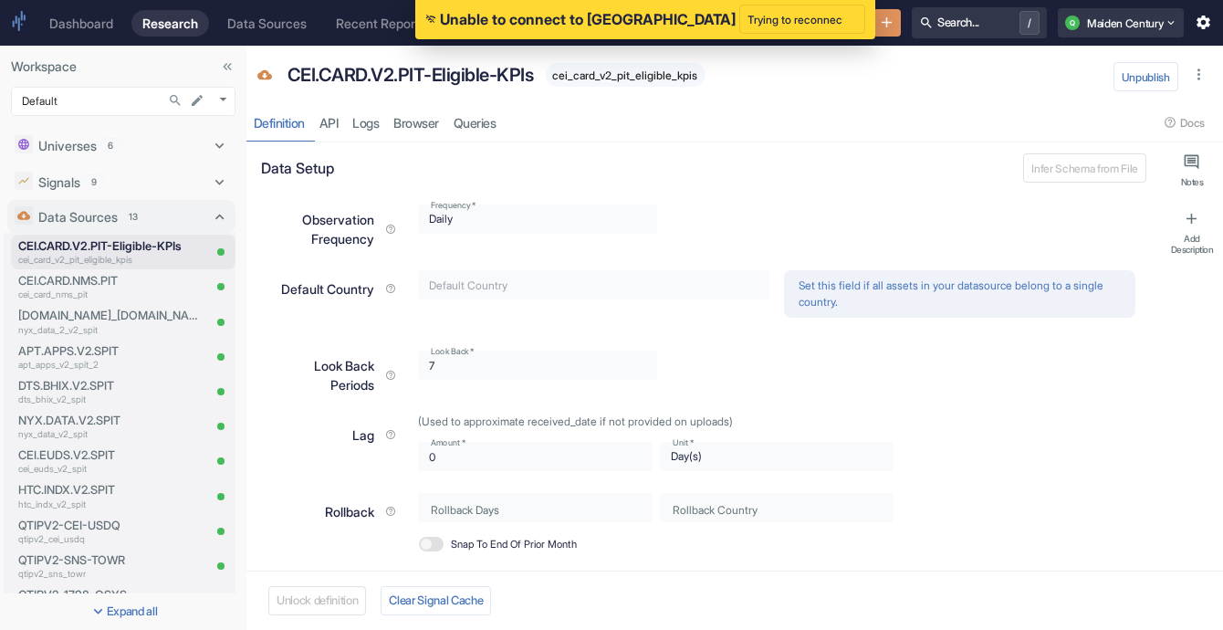
type textarea "x"
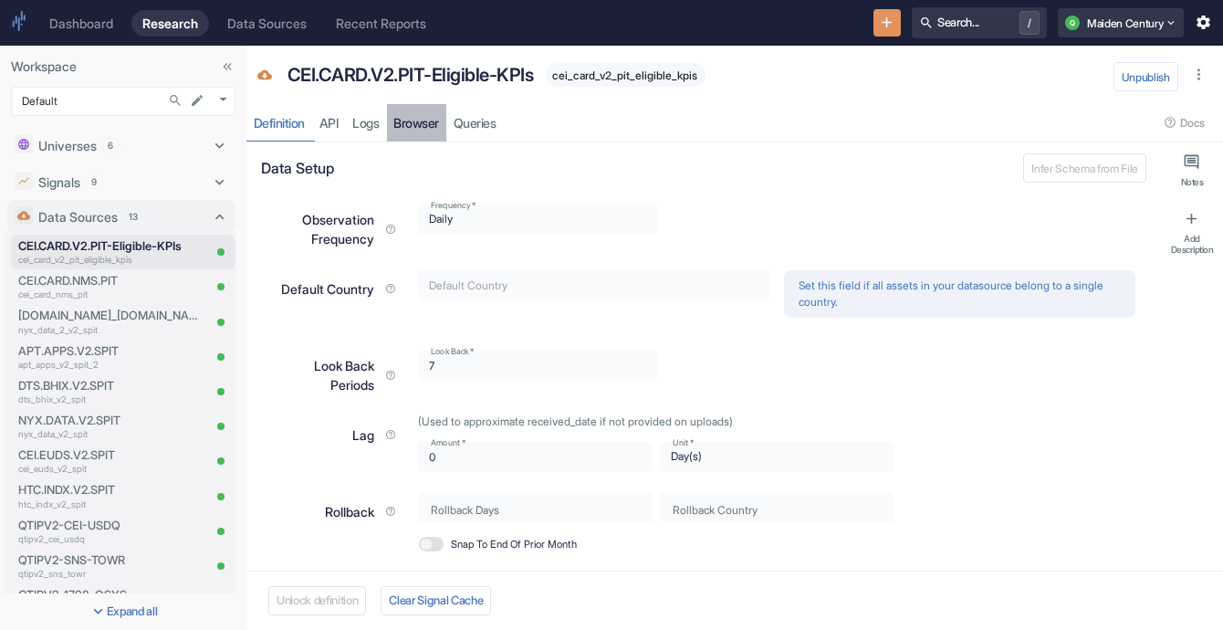
click at [432, 124] on link "Browser" at bounding box center [417, 122] width 60 height 37
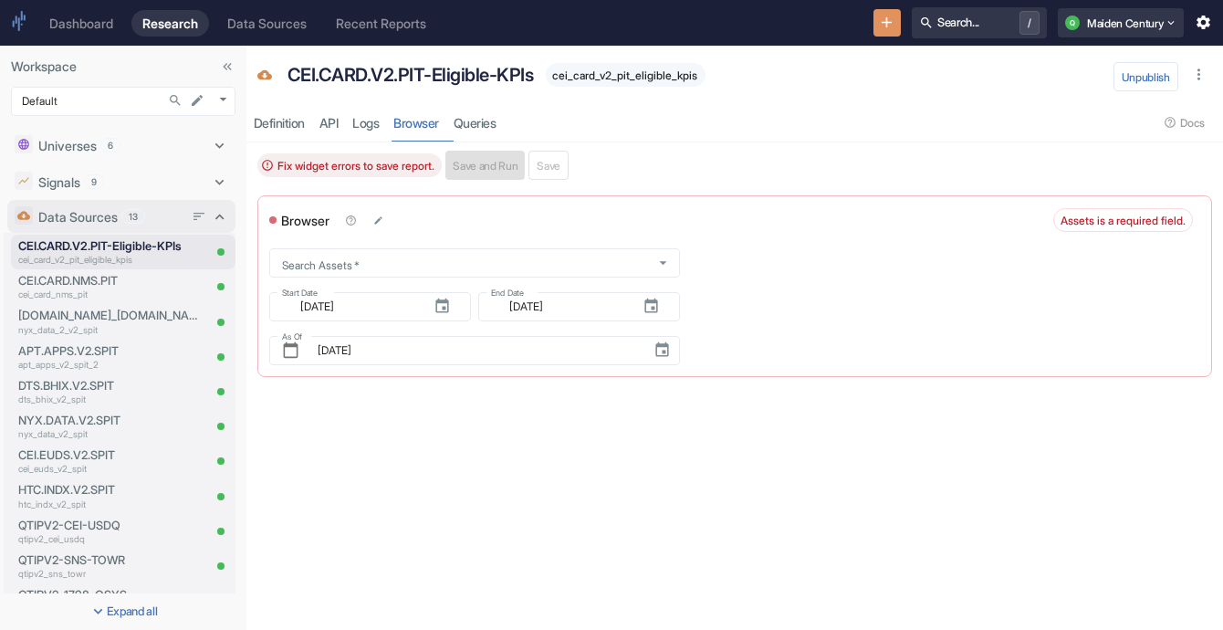
click at [125, 220] on span "13" at bounding box center [133, 217] width 22 height 14
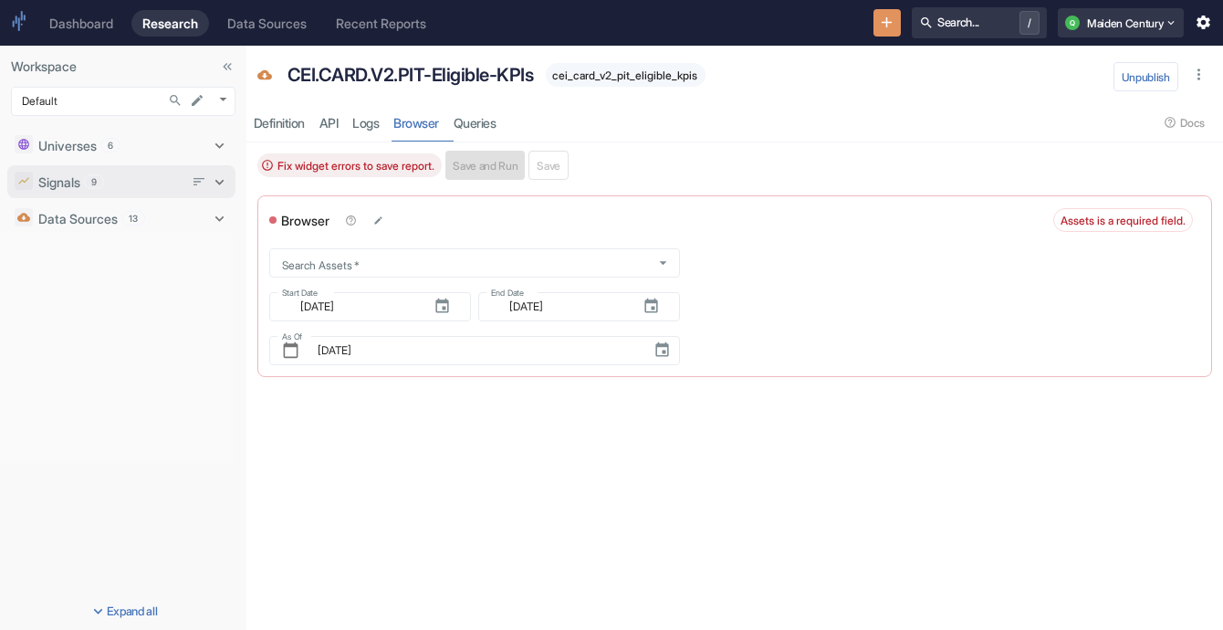
click at [105, 192] on div "Signals 9" at bounding box center [113, 182] width 196 height 24
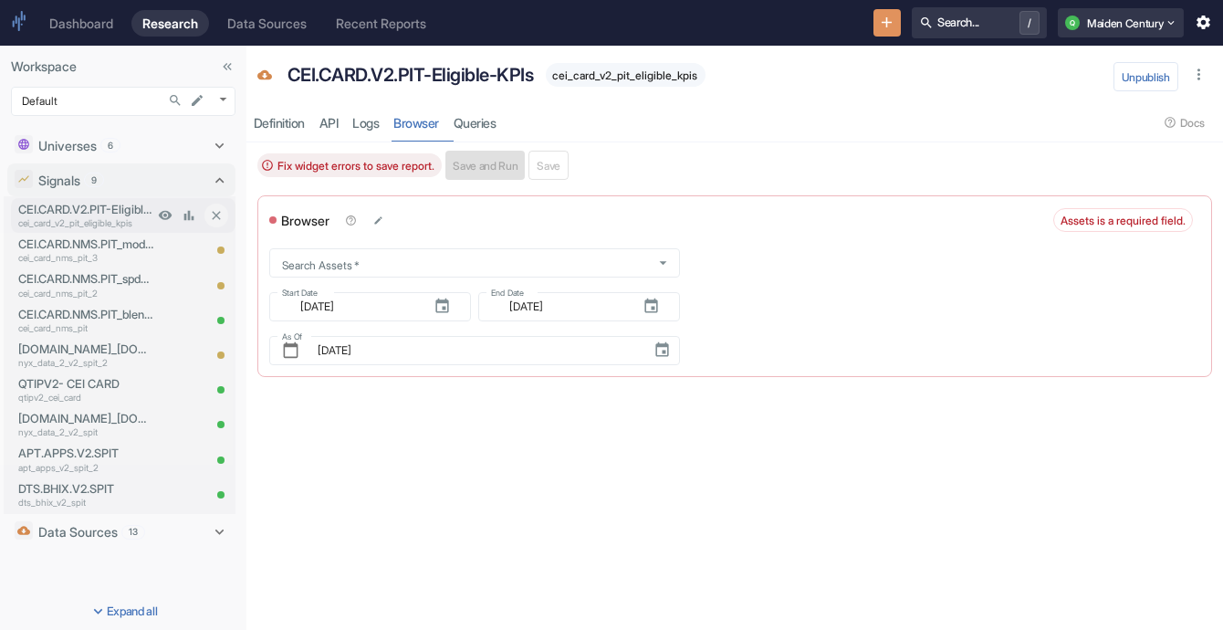
click at [105, 213] on p "CEI.CARD.V2.PIT-Eligible-KPIs" at bounding box center [85, 209] width 135 height 17
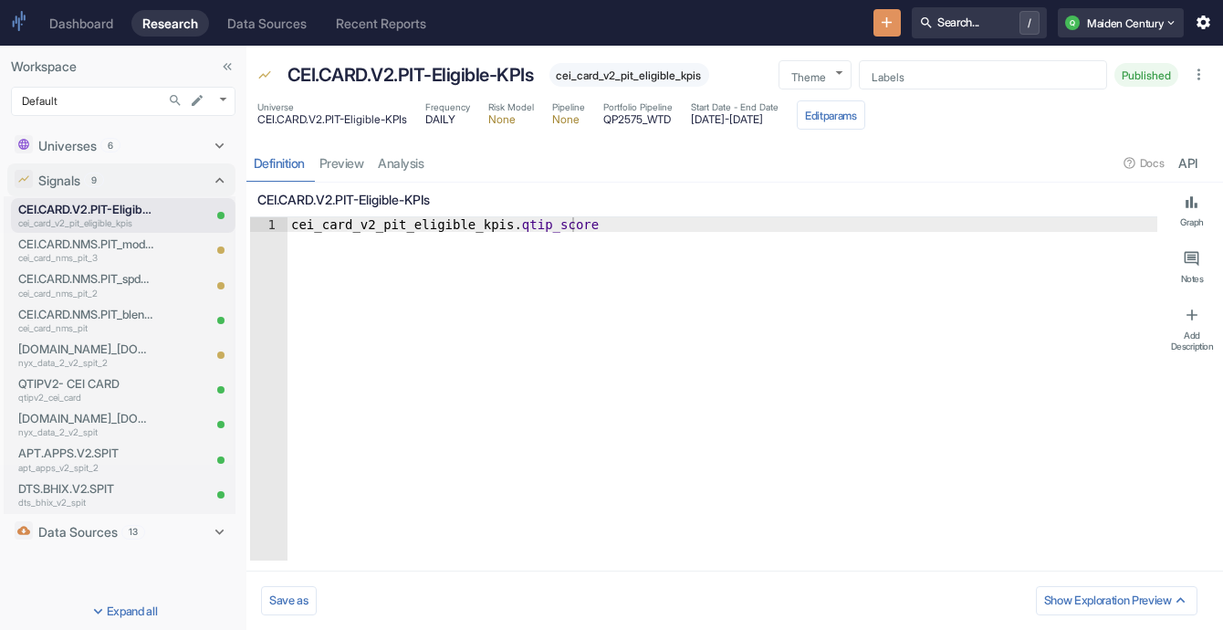
type textarea "x"
click at [367, 155] on link "preview" at bounding box center [341, 162] width 59 height 37
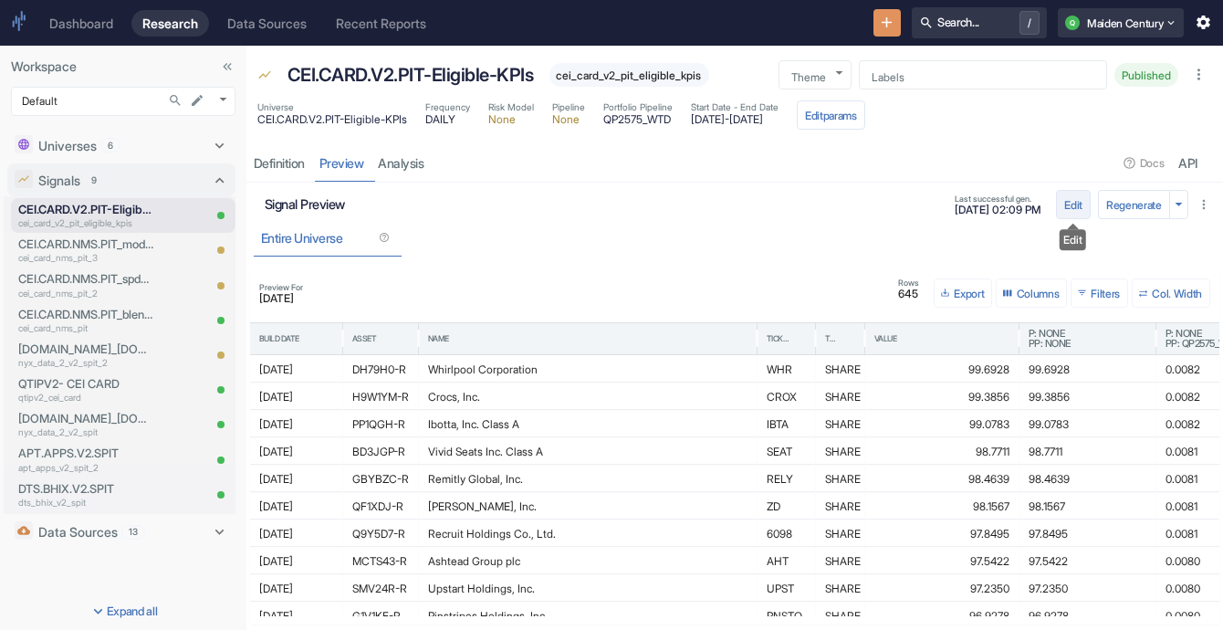
click at [1083, 205] on button "Edit" at bounding box center [1073, 204] width 35 height 29
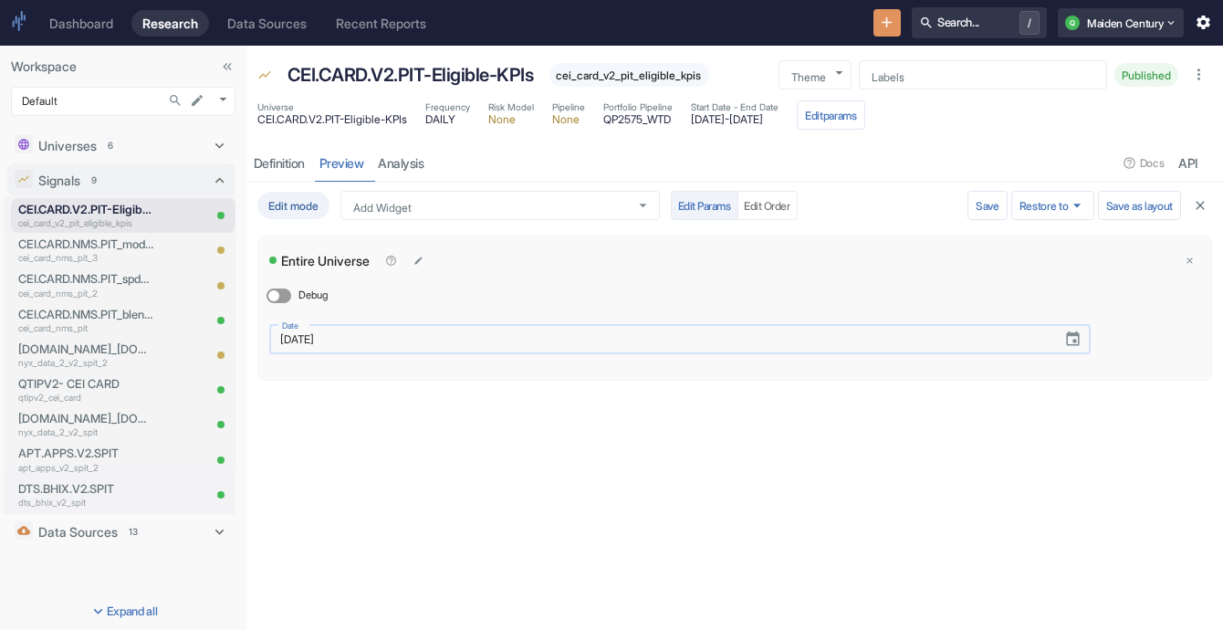
click at [382, 343] on input "[DATE]" at bounding box center [659, 338] width 780 height 21
click at [1078, 338] on icon "Choose date, selected date is Sep 26, 2025" at bounding box center [1072, 338] width 13 height 15
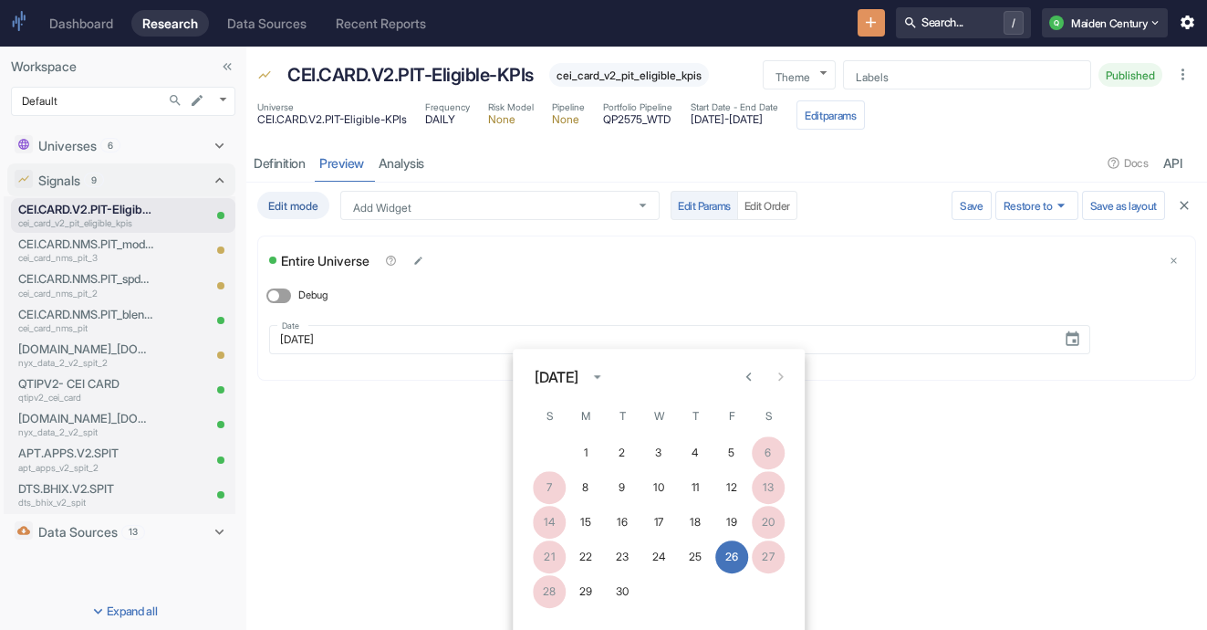
click at [578, 380] on div "[DATE]" at bounding box center [557, 377] width 44 height 22
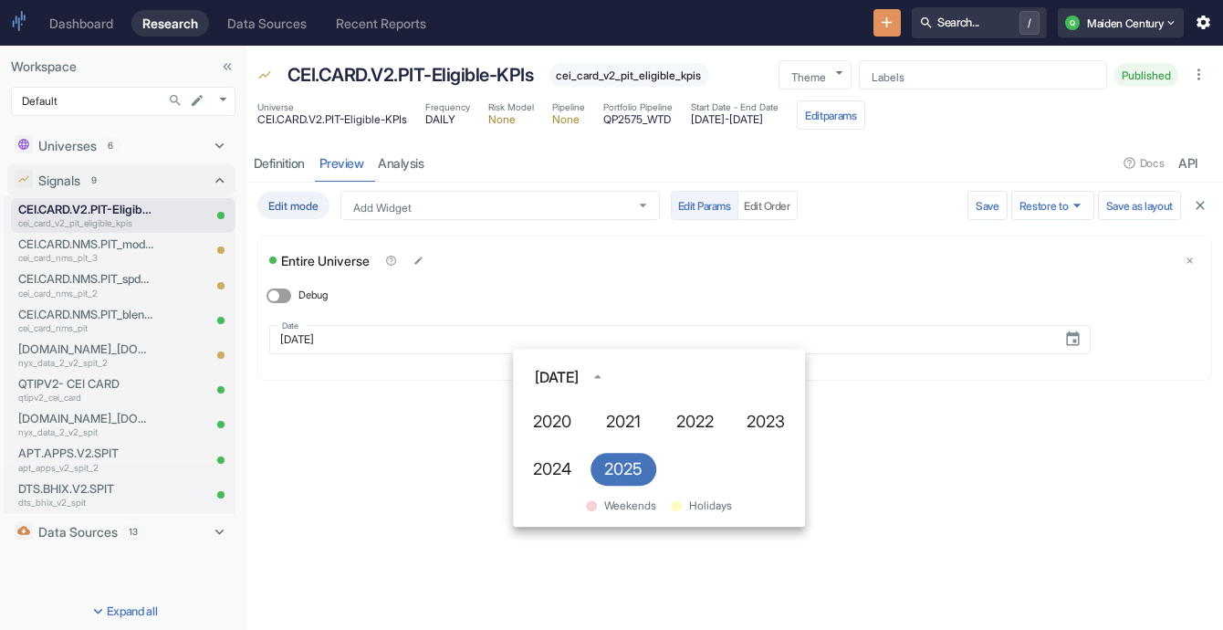
click at [578, 375] on div "[DATE]" at bounding box center [557, 377] width 44 height 22
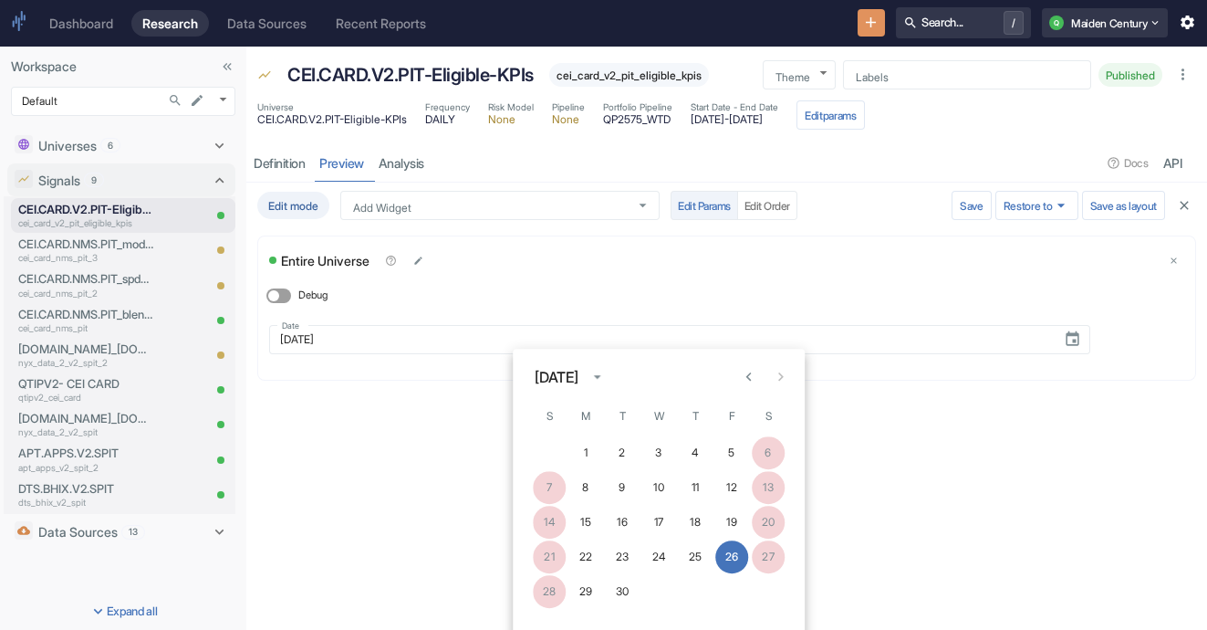
click at [743, 382] on icon "Previous month" at bounding box center [748, 377] width 17 height 17
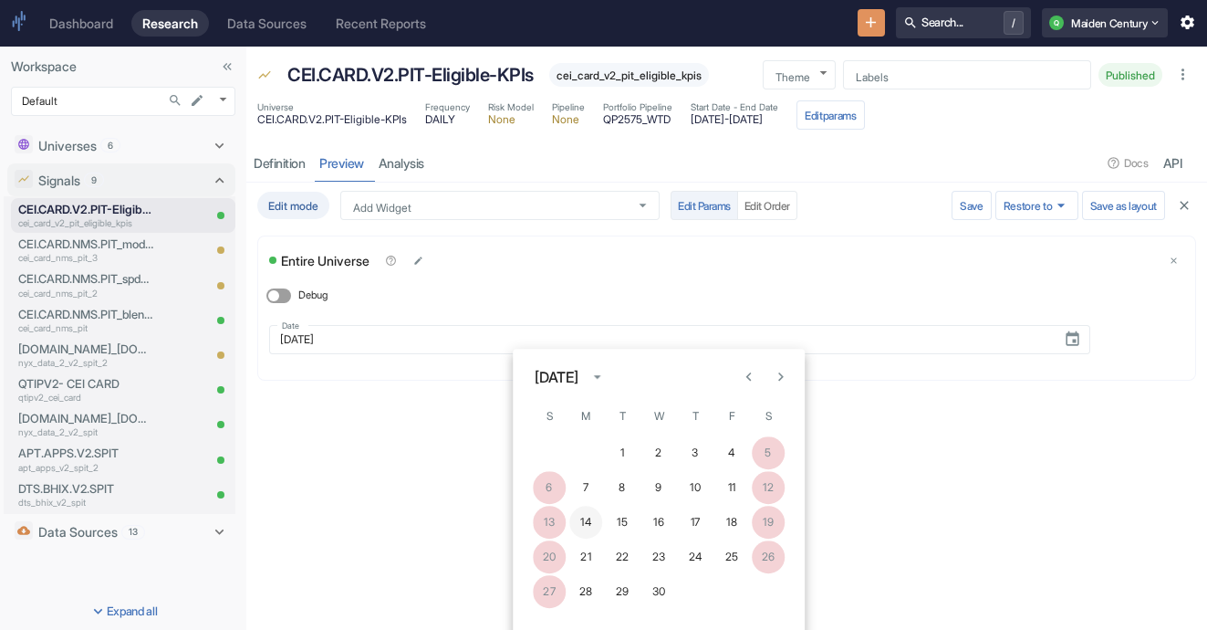
click at [582, 529] on button "14" at bounding box center [585, 521] width 33 height 33
type input "[DATE]"
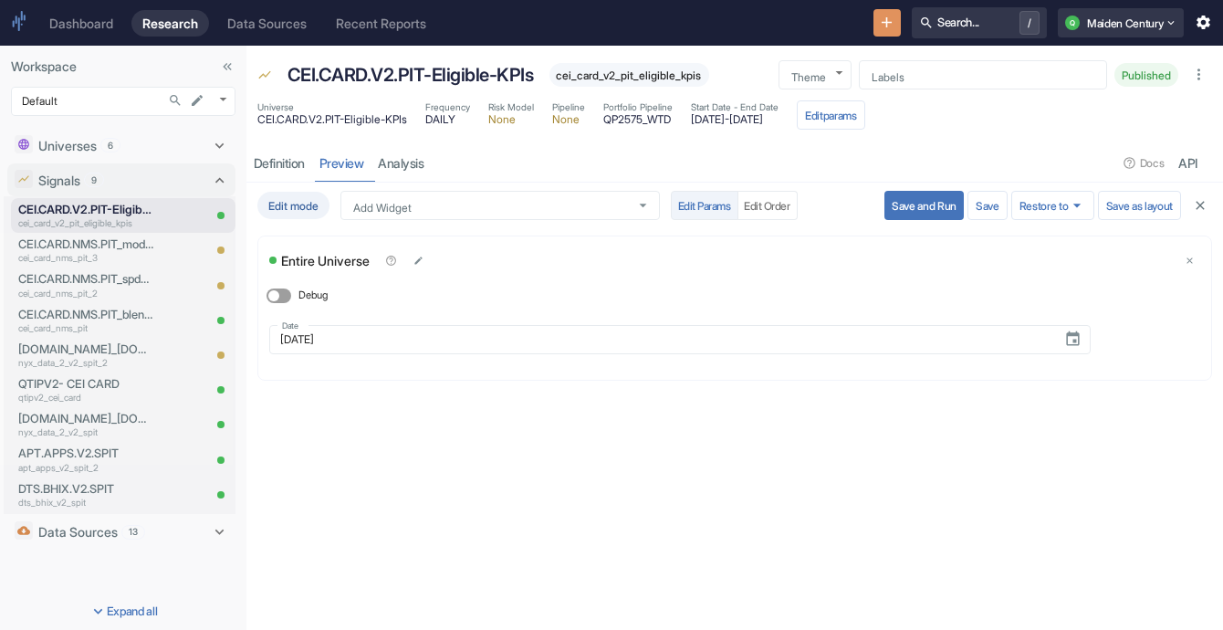
click at [944, 199] on button "Save and Run" at bounding box center [923, 205] width 79 height 29
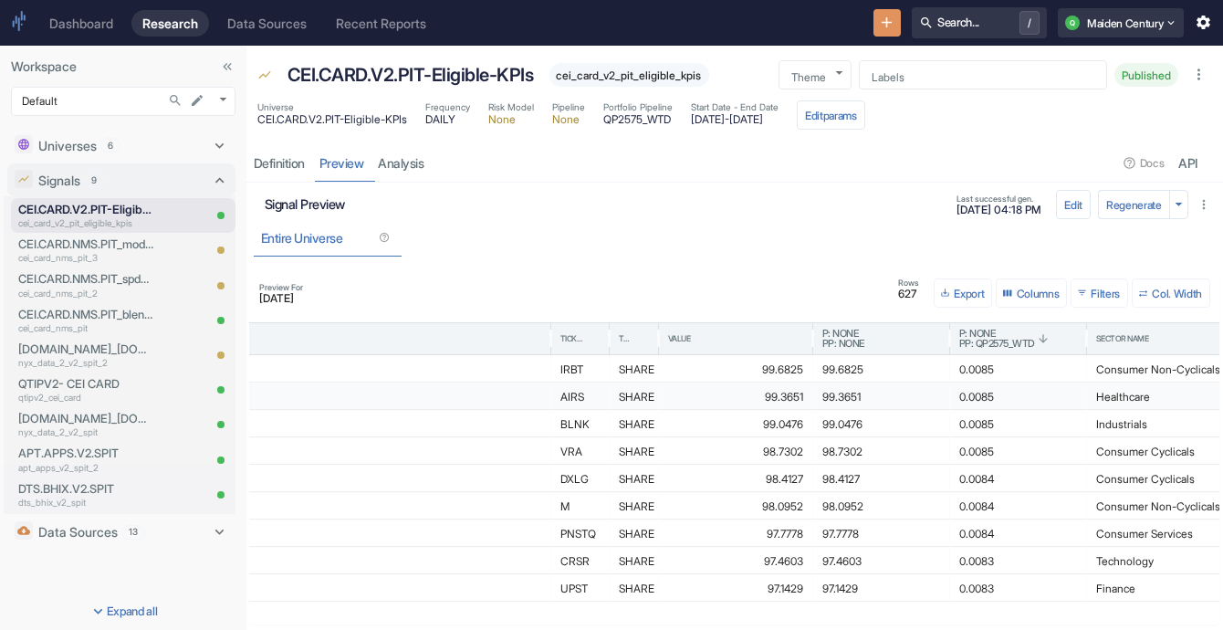
scroll to position [0, 348]
click at [1005, 341] on span "PP: QP2575_WTD" at bounding box center [995, 343] width 76 height 10
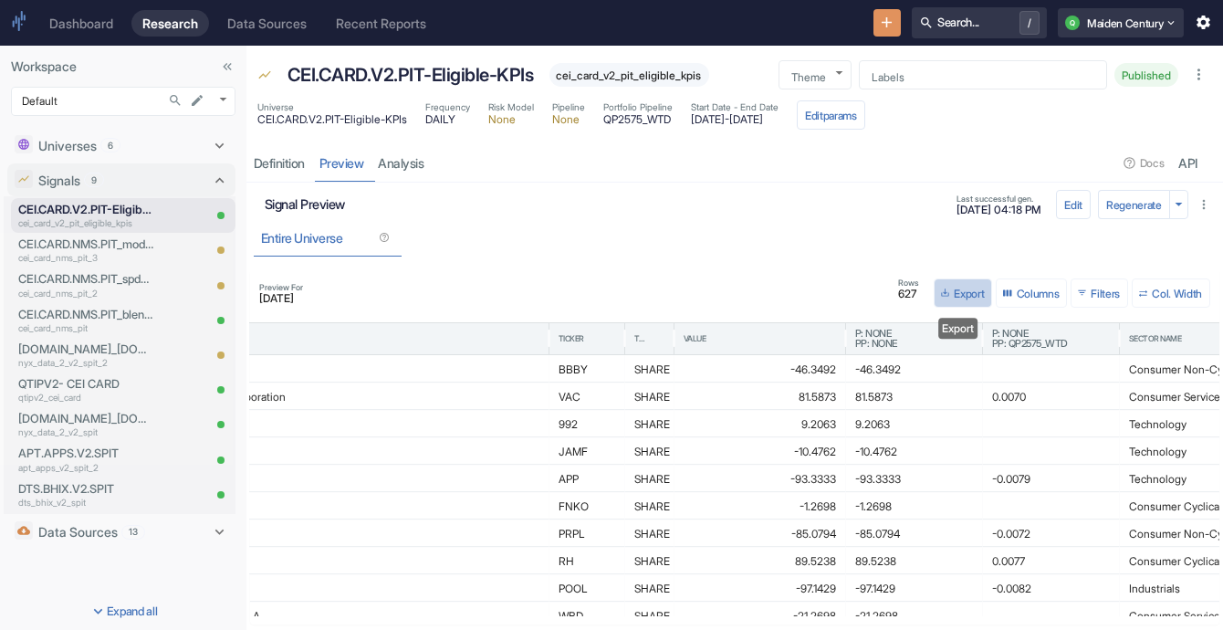
click at [963, 290] on button "Export" at bounding box center [962, 292] width 58 height 29
click at [984, 340] on li "Download as CSV" at bounding box center [980, 350] width 102 height 24
click at [285, 162] on div "Definition" at bounding box center [279, 163] width 51 height 16
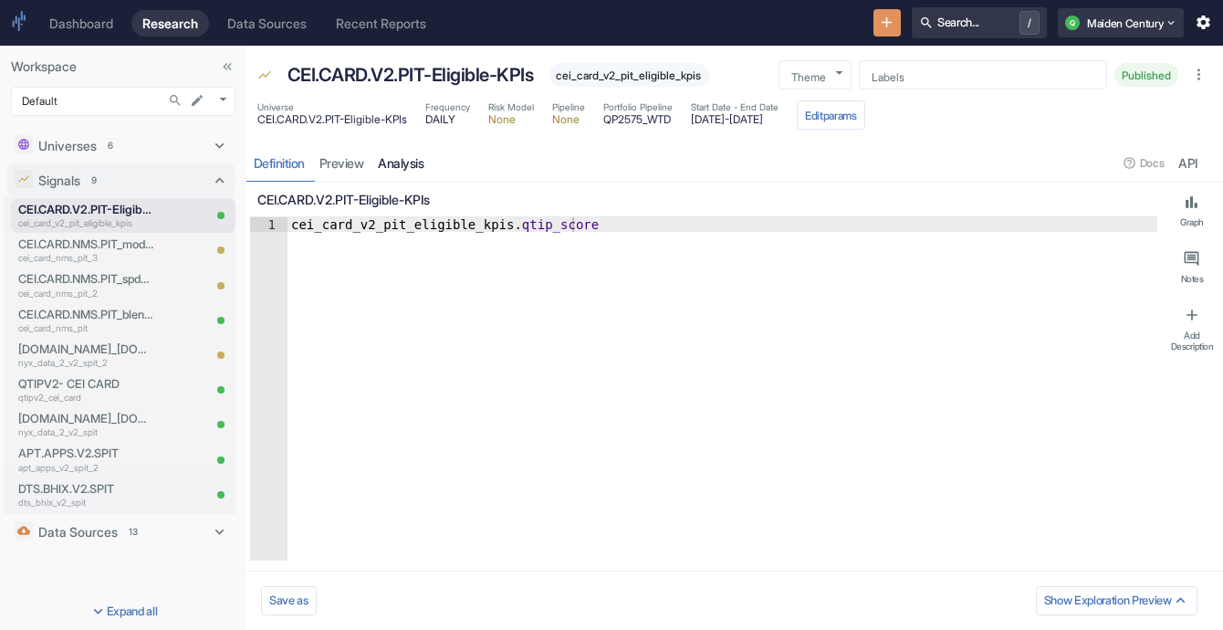
click at [432, 160] on link "analysis" at bounding box center [401, 162] width 60 height 37
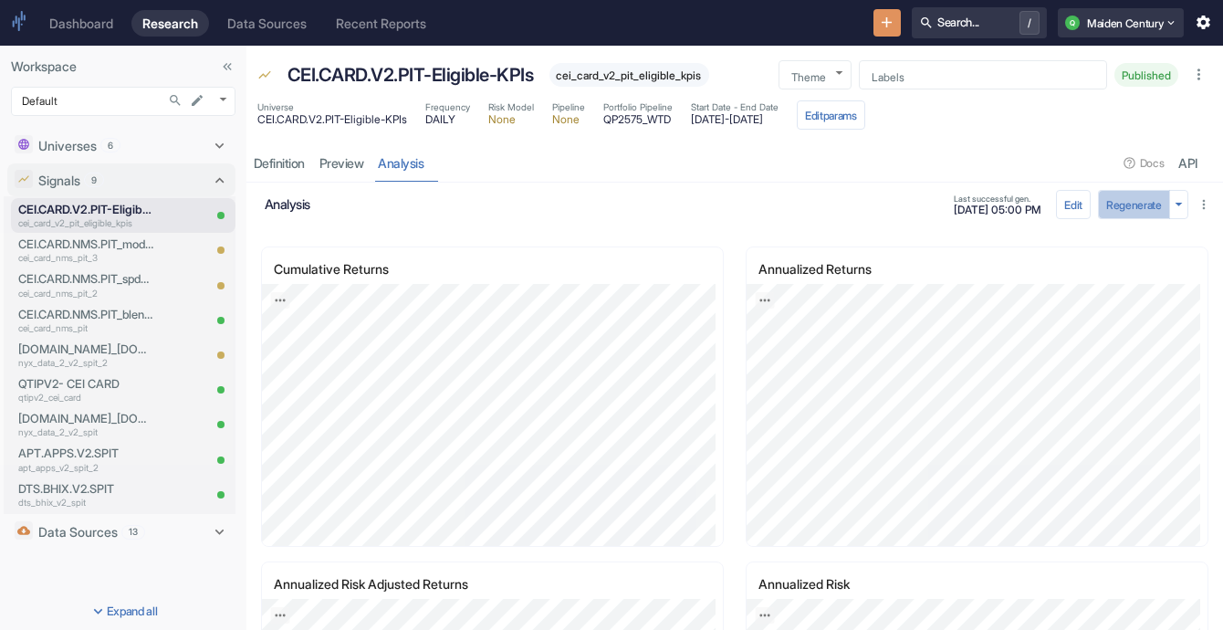
click at [1140, 209] on button "Regenerate" at bounding box center [1134, 204] width 72 height 29
